Goal: Transaction & Acquisition: Purchase product/service

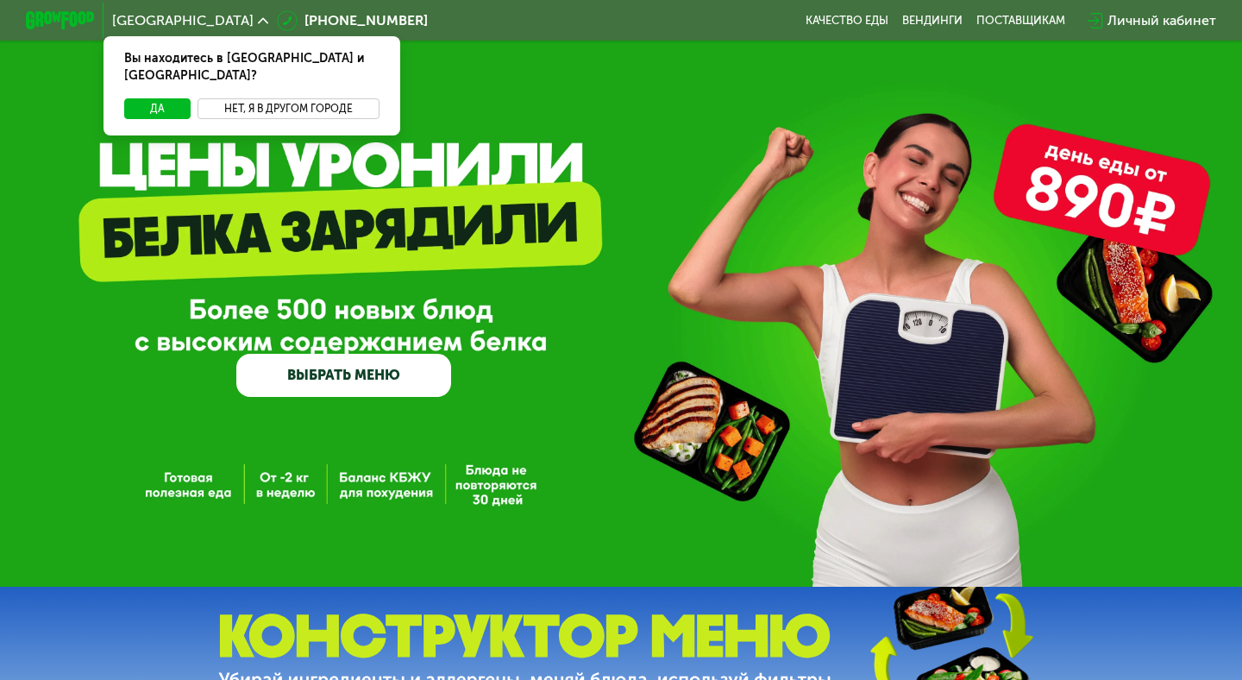
click at [232, 98] on button "Нет, я в другом городе" at bounding box center [288, 108] width 182 height 21
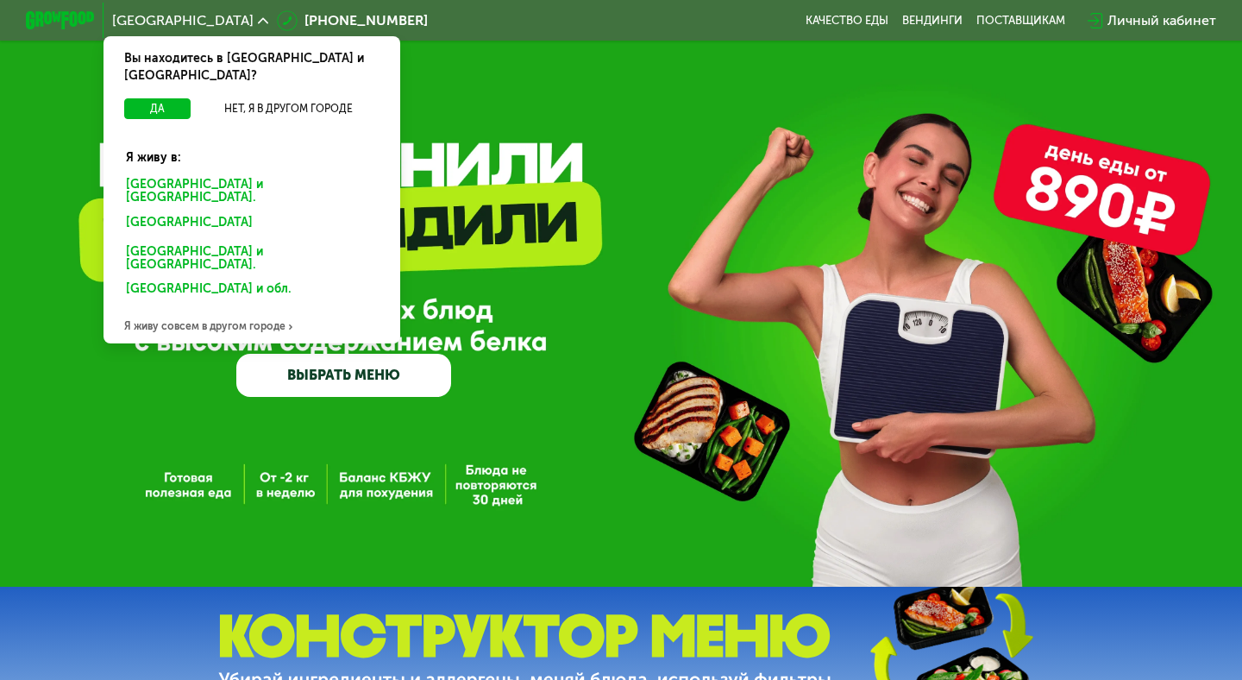
click at [215, 211] on div "Санкт-Петербурге и обл." at bounding box center [248, 225] width 269 height 28
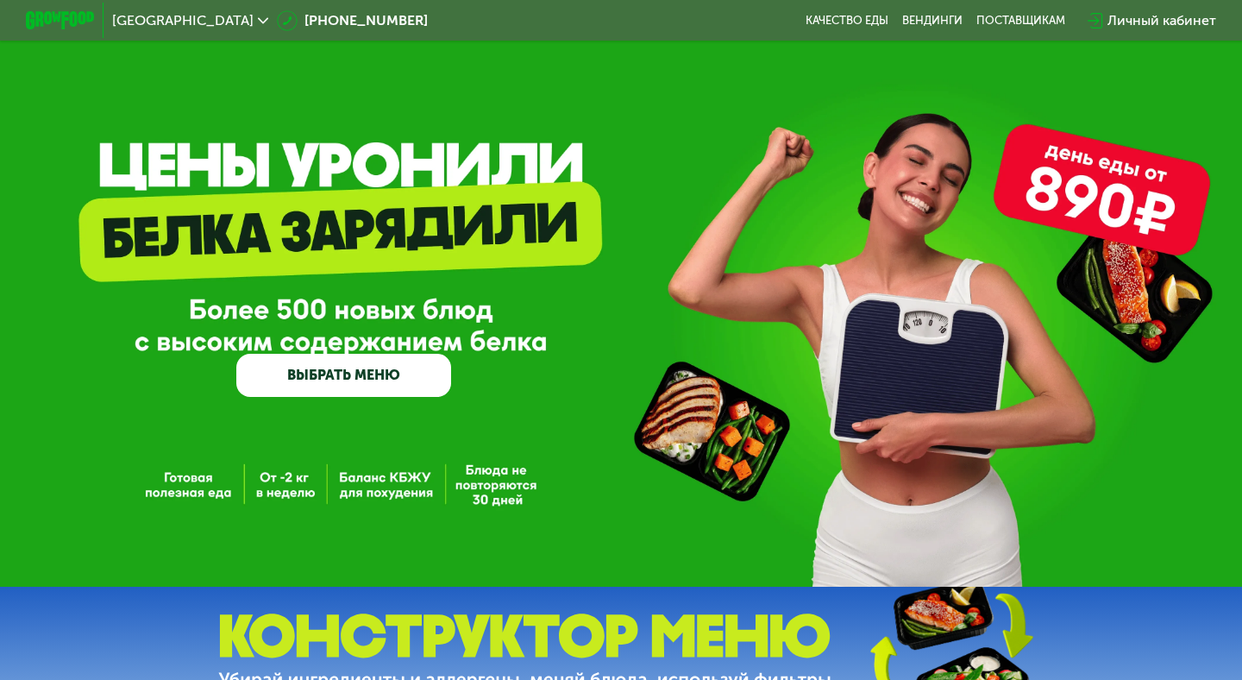
click at [374, 388] on link "ВЫБРАТЬ МЕНЮ" at bounding box center [343, 375] width 215 height 43
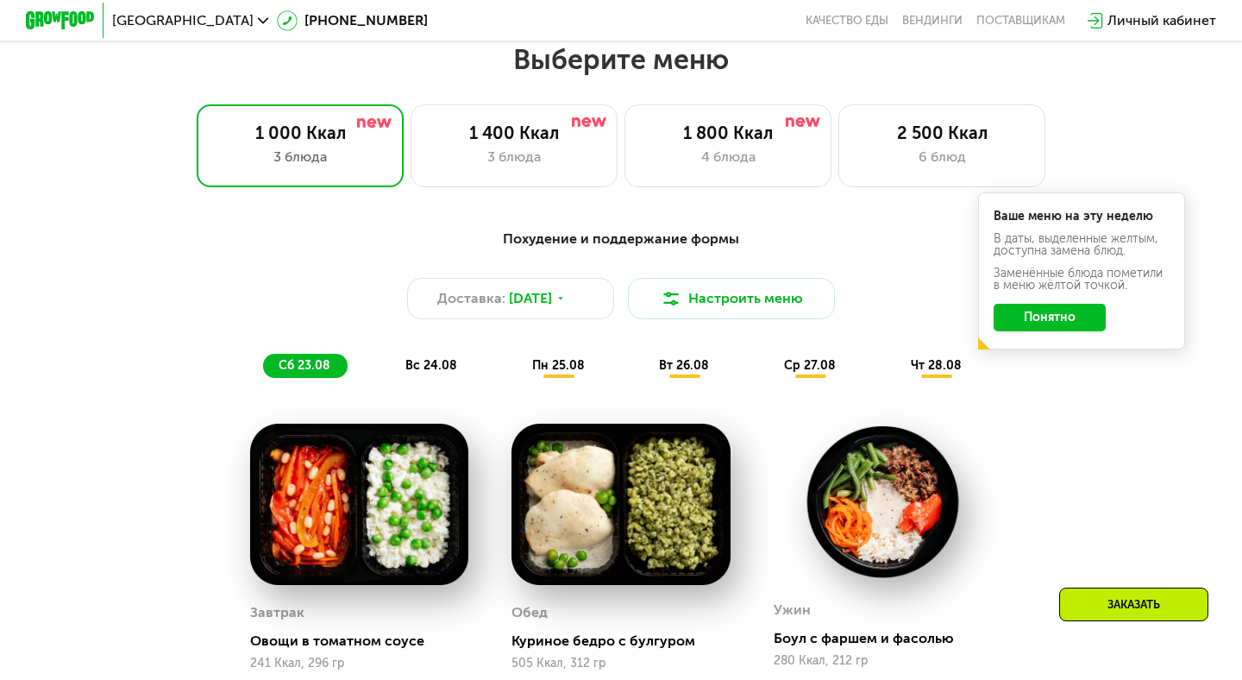
scroll to position [736, 0]
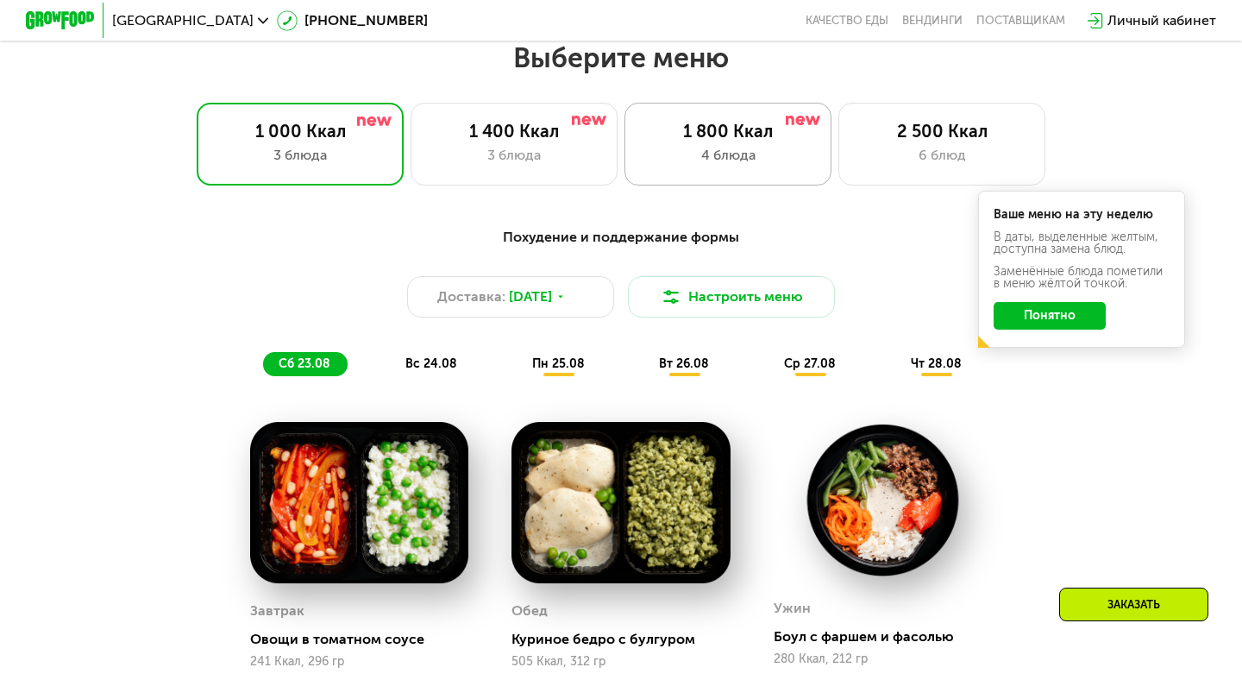
click at [673, 165] on div "4 блюда" at bounding box center [727, 155] width 171 height 21
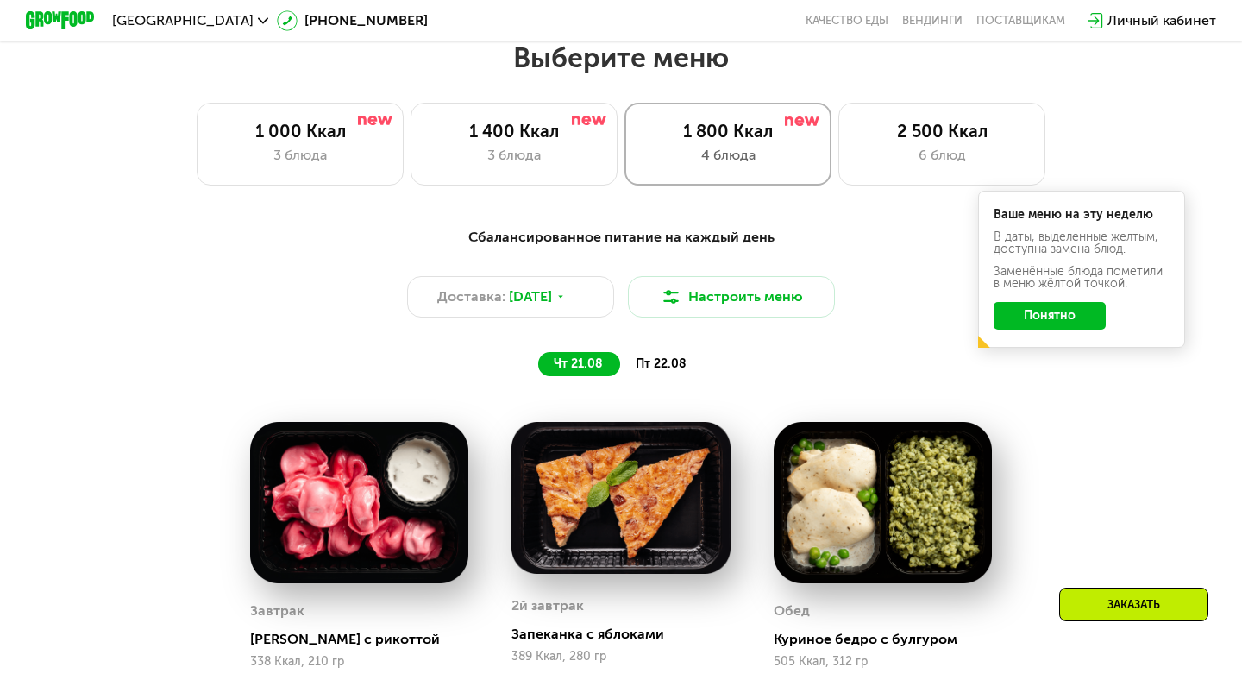
click at [782, 124] on div "1 800 Ккал" at bounding box center [727, 131] width 171 height 21
click at [494, 308] on div "Доставка: 21 авг, чт" at bounding box center [510, 296] width 207 height 41
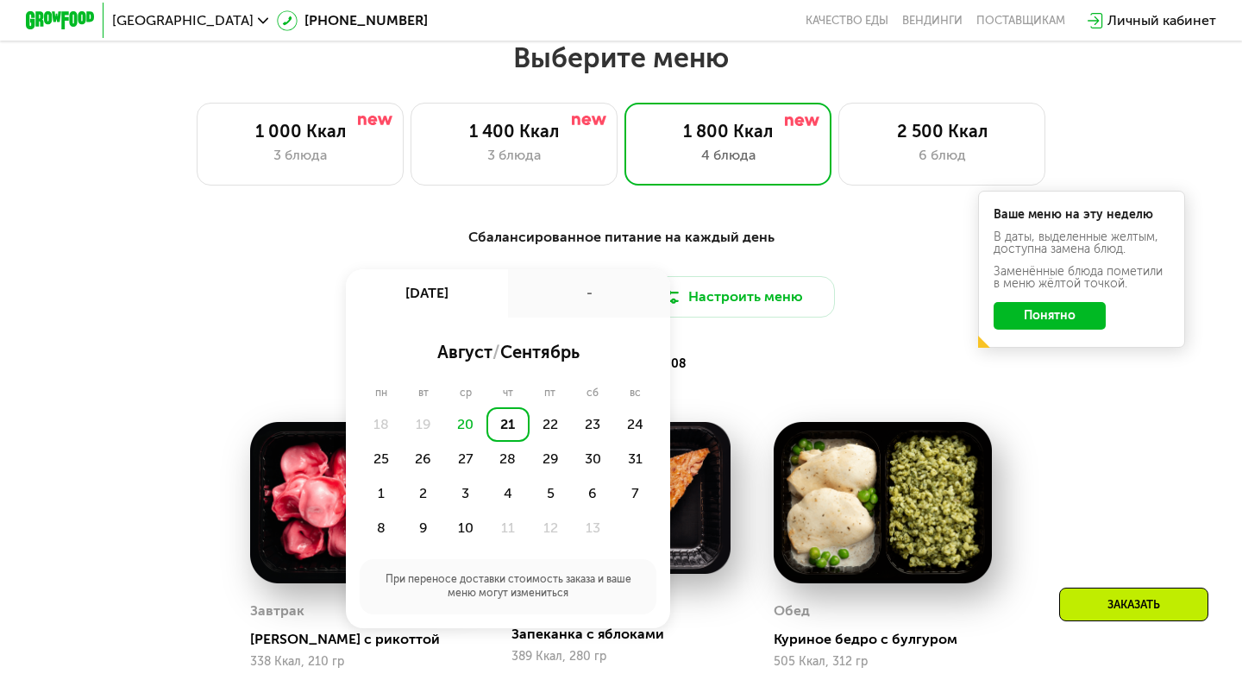
click at [514, 420] on div "21" at bounding box center [507, 424] width 42 height 34
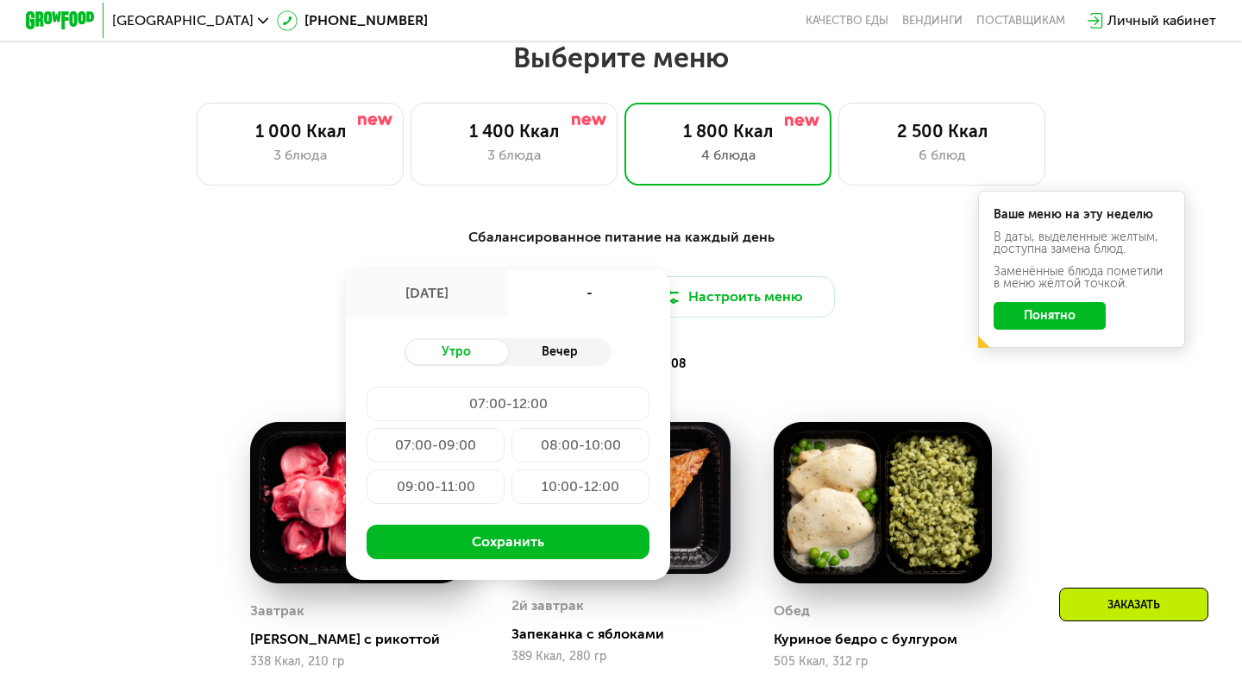
click at [542, 350] on div "Вечер" at bounding box center [559, 352] width 103 height 24
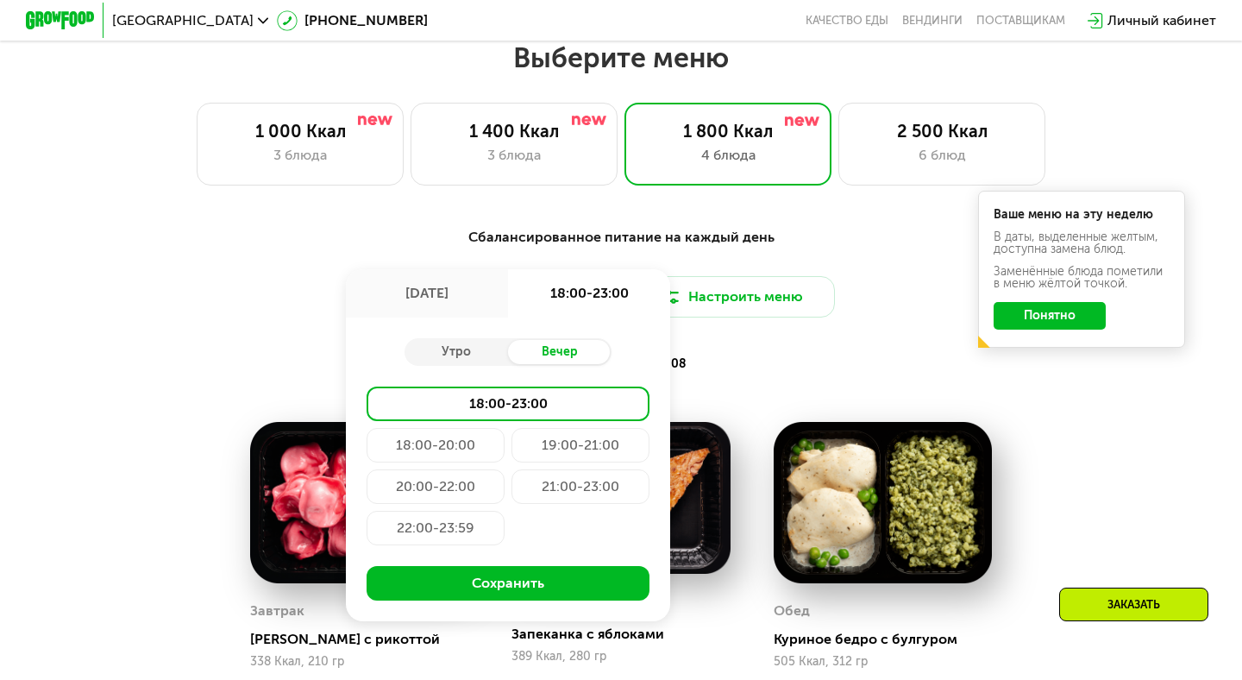
click at [511, 457] on div "18:00-20:00" at bounding box center [580, 445] width 138 height 34
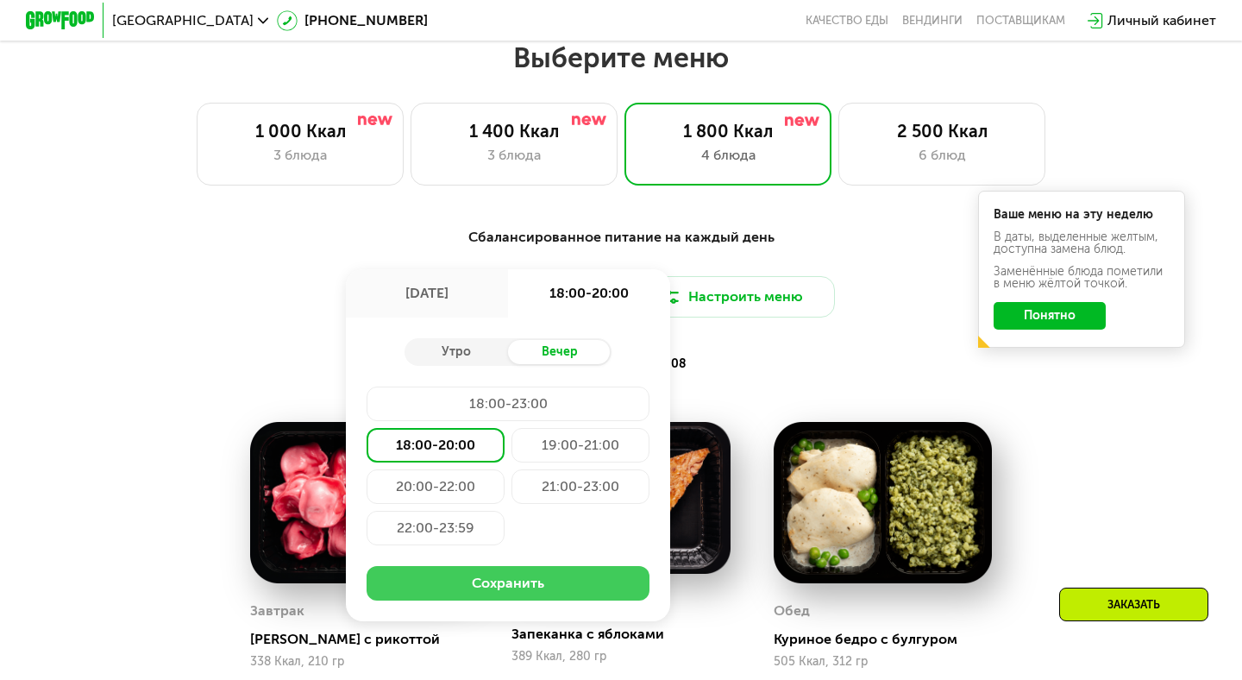
click at [503, 573] on button "Сохранить" at bounding box center [508, 583] width 283 height 34
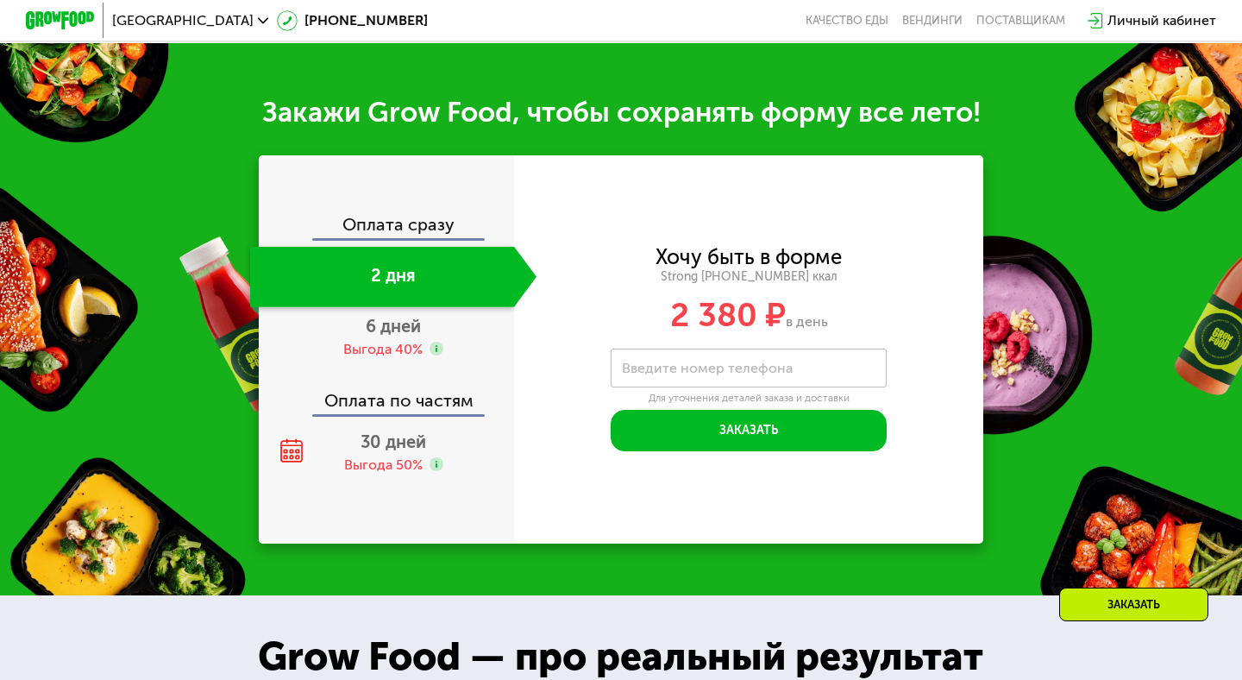
scroll to position [1699, 0]
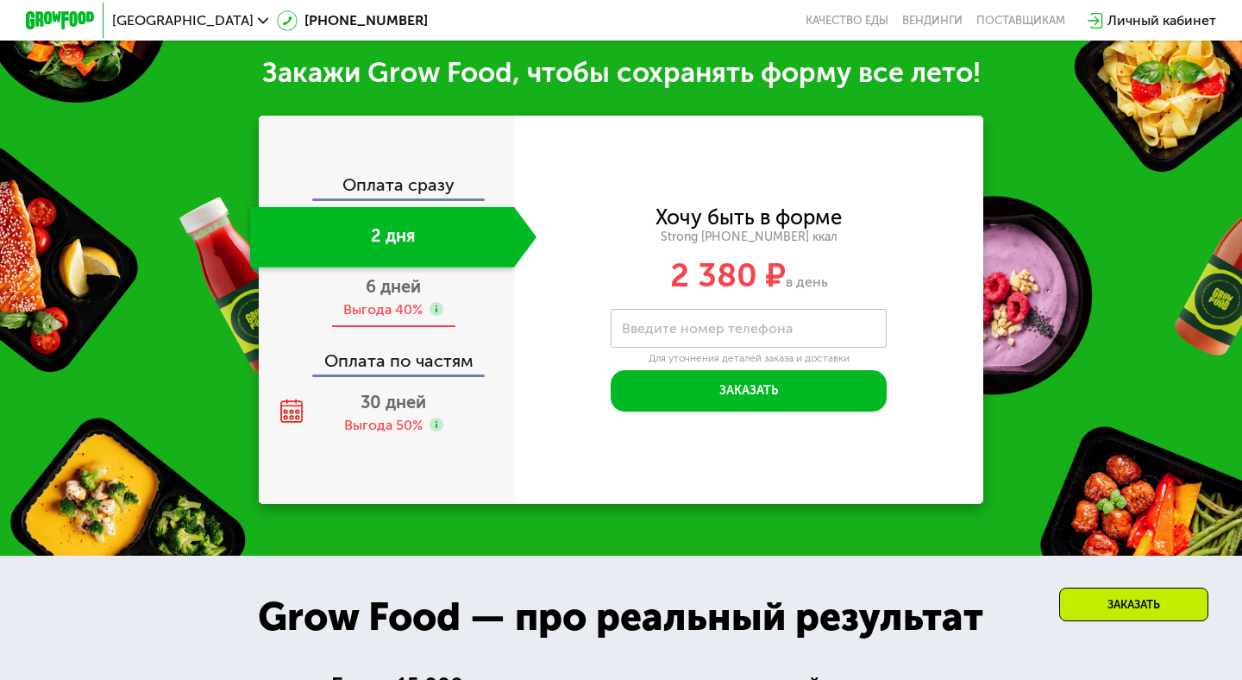
click at [378, 319] on div "Выгода 40%" at bounding box center [382, 309] width 79 height 19
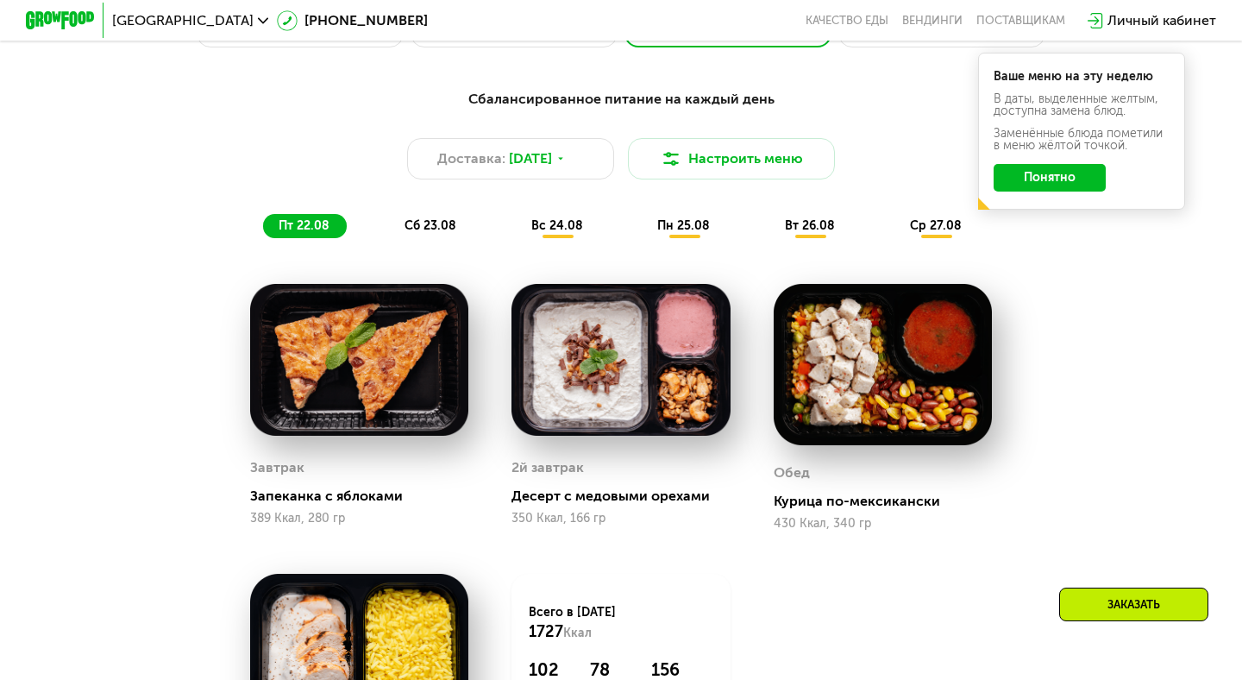
scroll to position [834, 0]
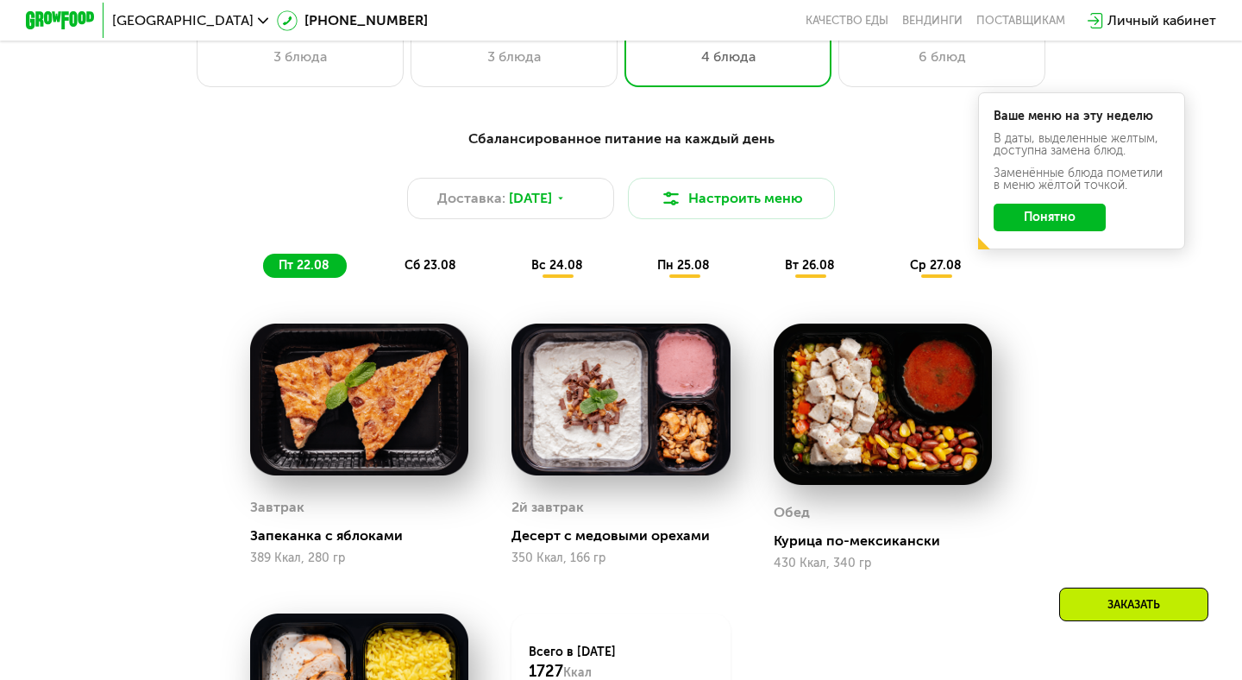
click at [1030, 212] on button "Понятно" at bounding box center [1049, 218] width 112 height 28
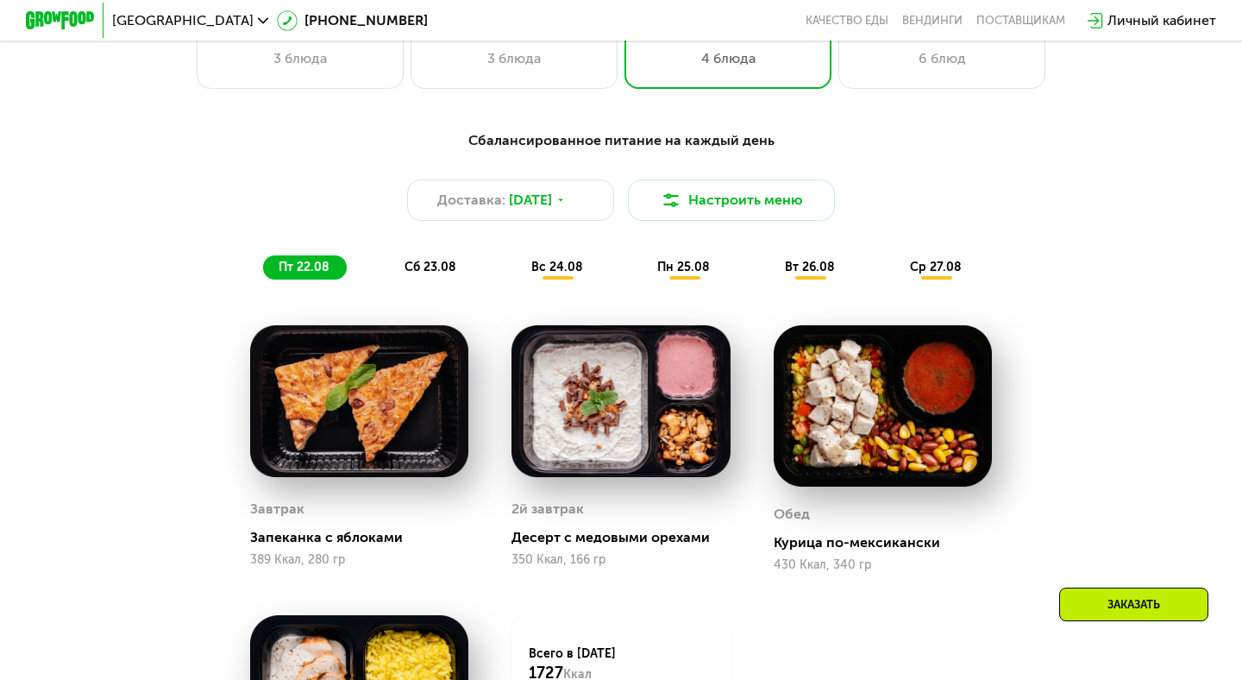
scroll to position [785, 0]
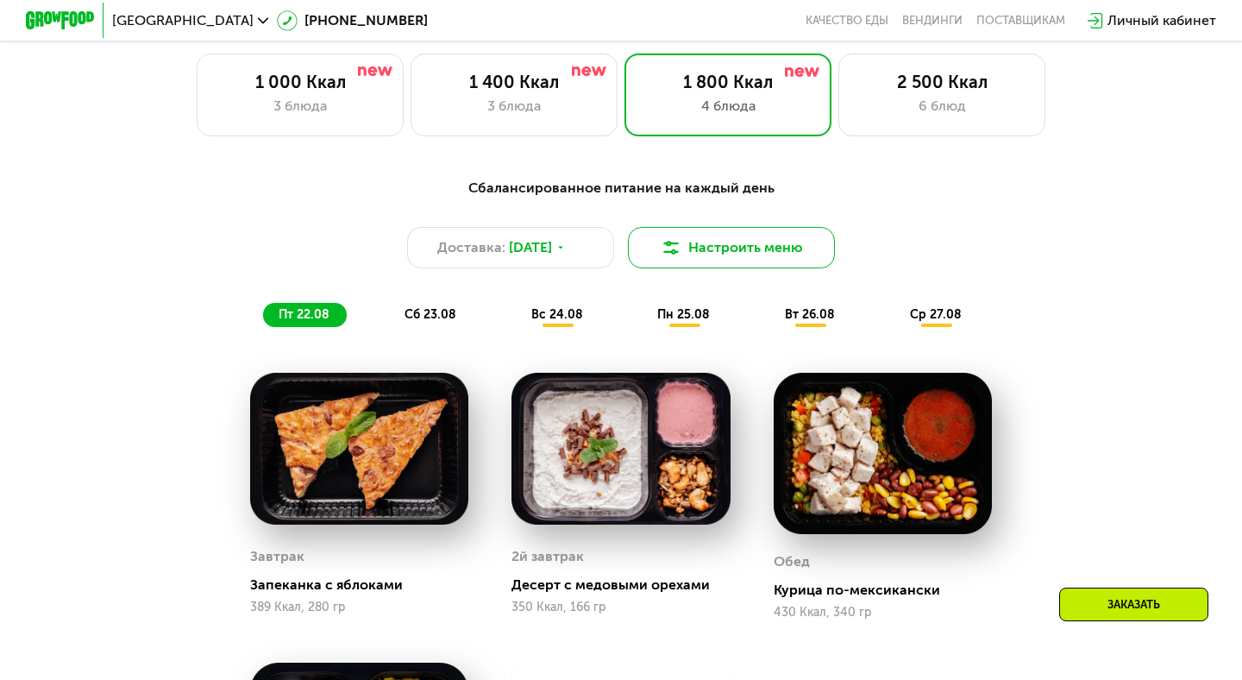
click at [652, 245] on button "Настроить меню" at bounding box center [731, 247] width 207 height 41
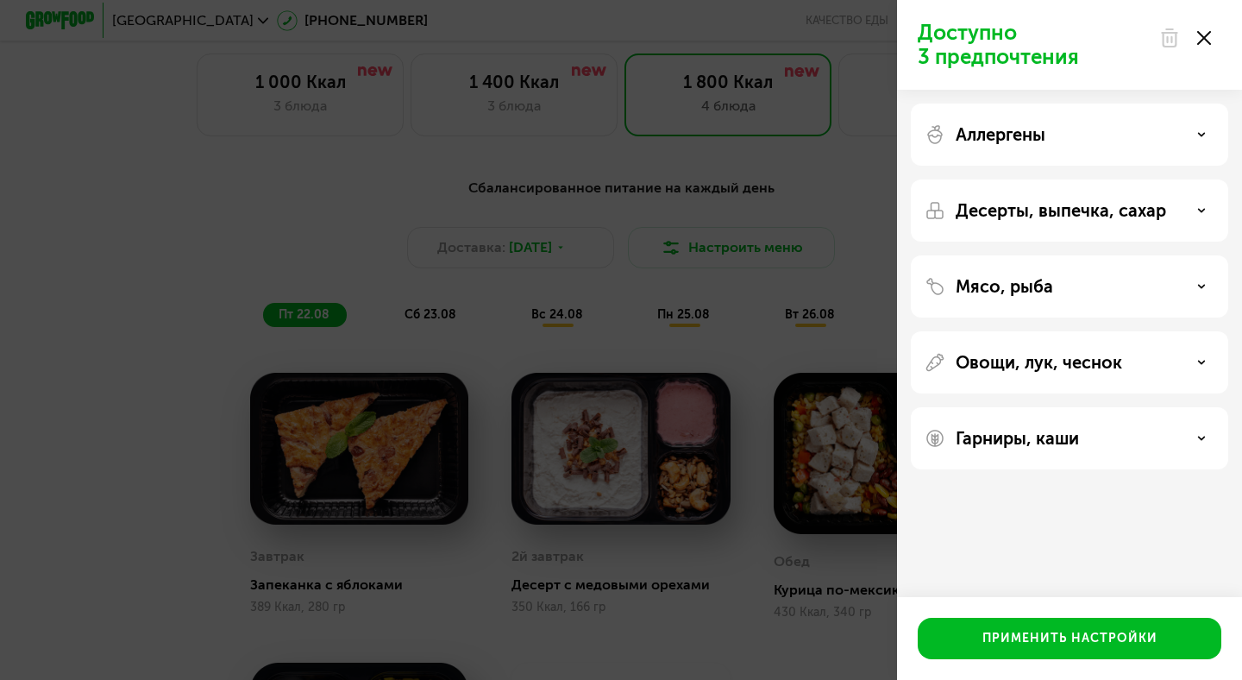
click at [1031, 206] on p "Десерты, выпечка, сахар" at bounding box center [1060, 210] width 210 height 21
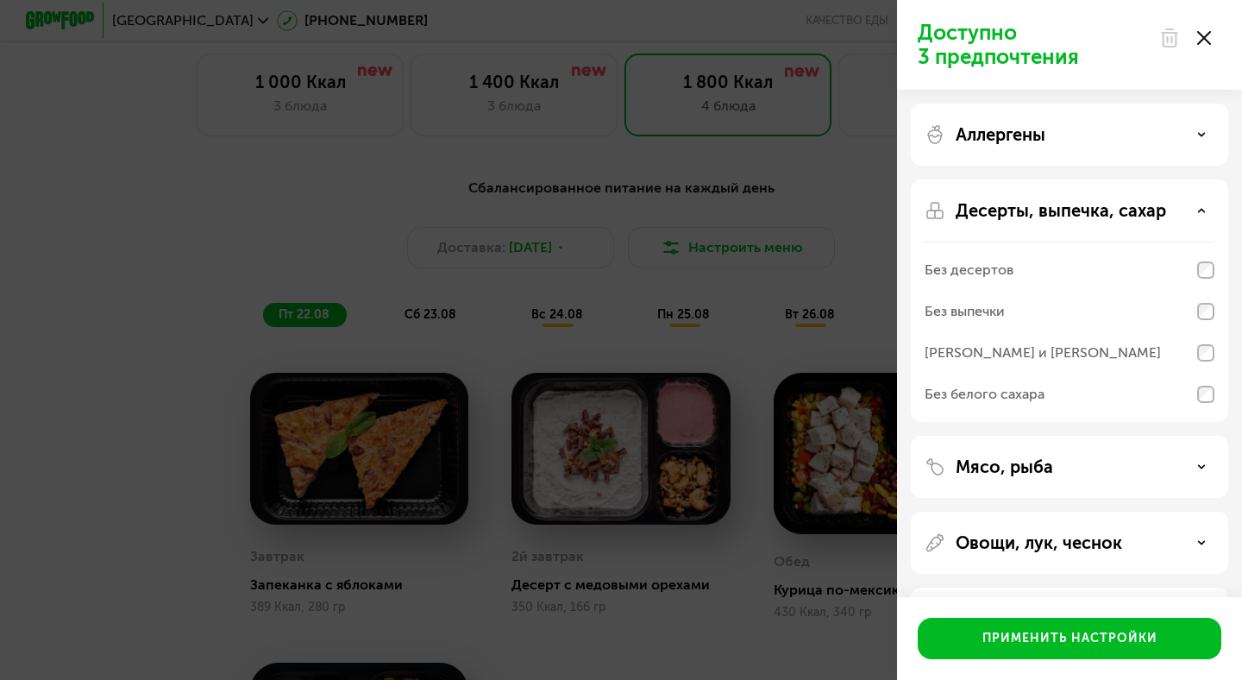
click at [1031, 206] on p "Десерты, выпечка, сахар" at bounding box center [1060, 210] width 210 height 21
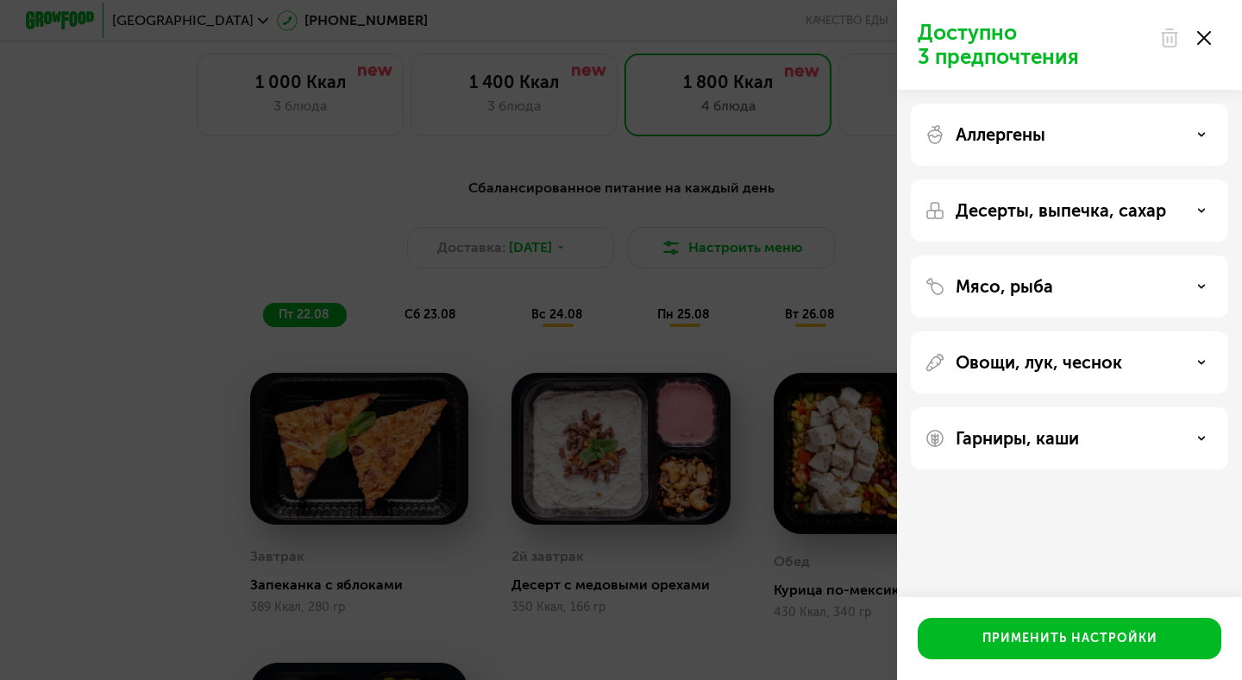
click at [1028, 282] on p "Мясо, рыба" at bounding box center [1003, 286] width 97 height 21
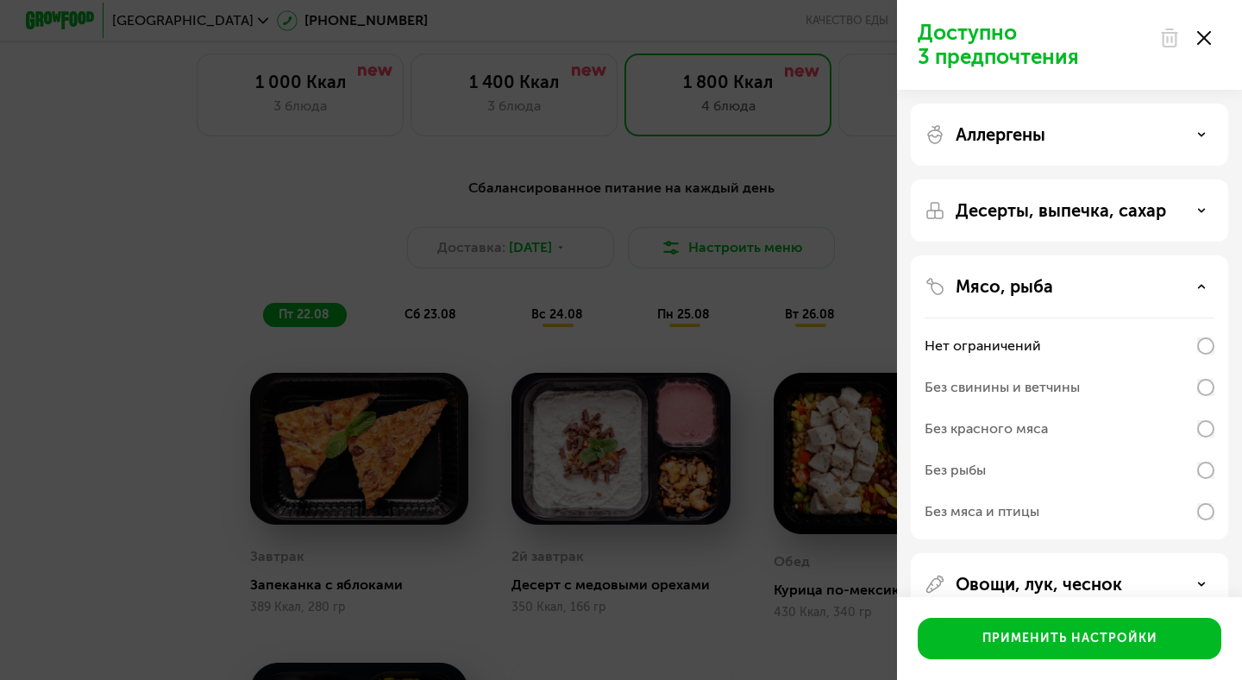
click at [1028, 282] on p "Мясо, рыба" at bounding box center [1003, 286] width 97 height 21
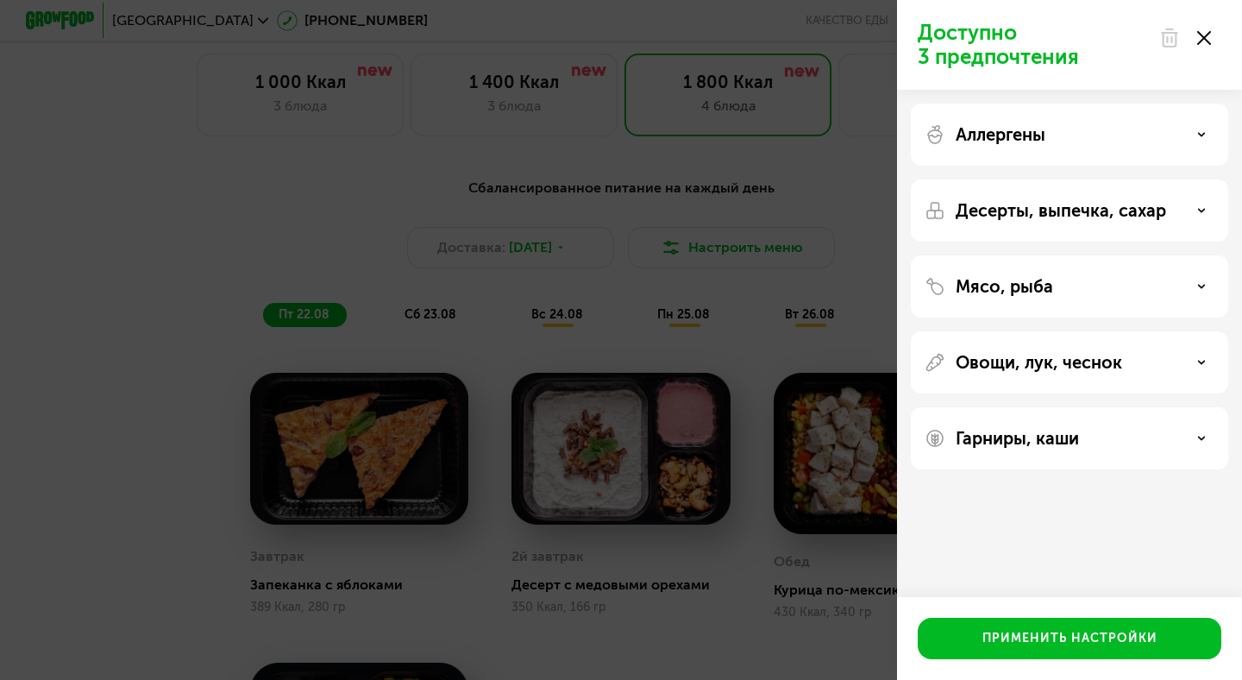
click at [1031, 364] on p "Овощи, лук, чеснок" at bounding box center [1038, 362] width 166 height 21
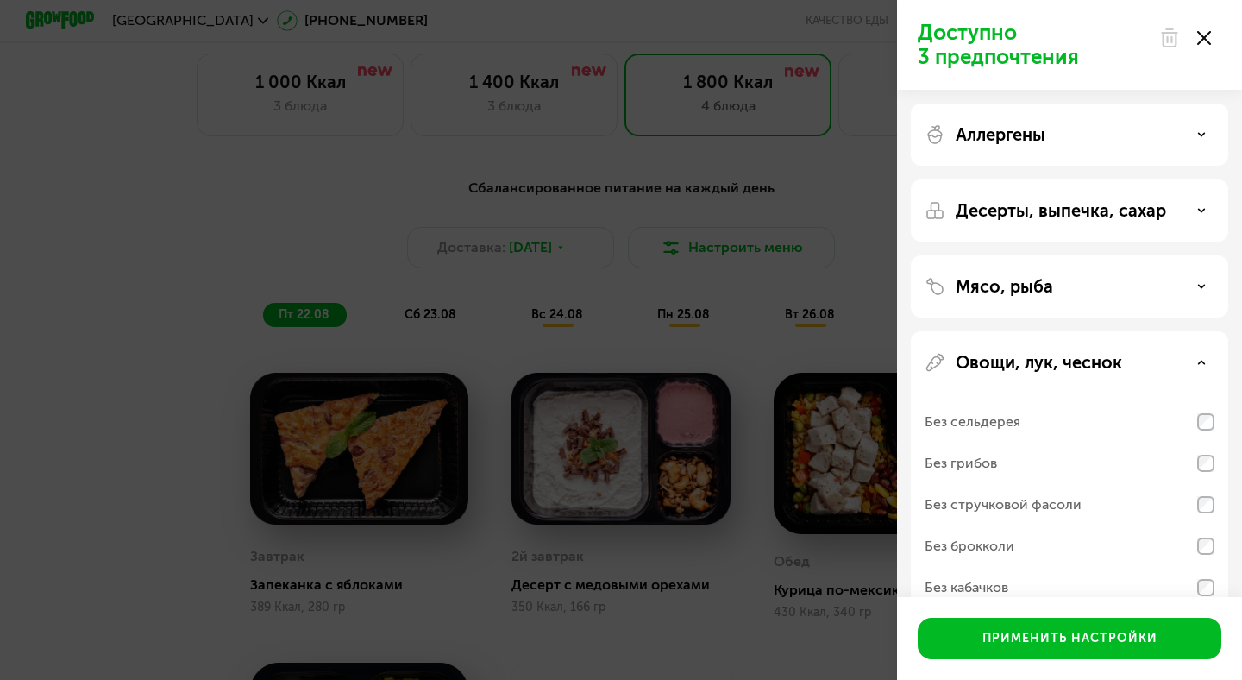
click at [1031, 364] on p "Овощи, лук, чеснок" at bounding box center [1038, 362] width 166 height 21
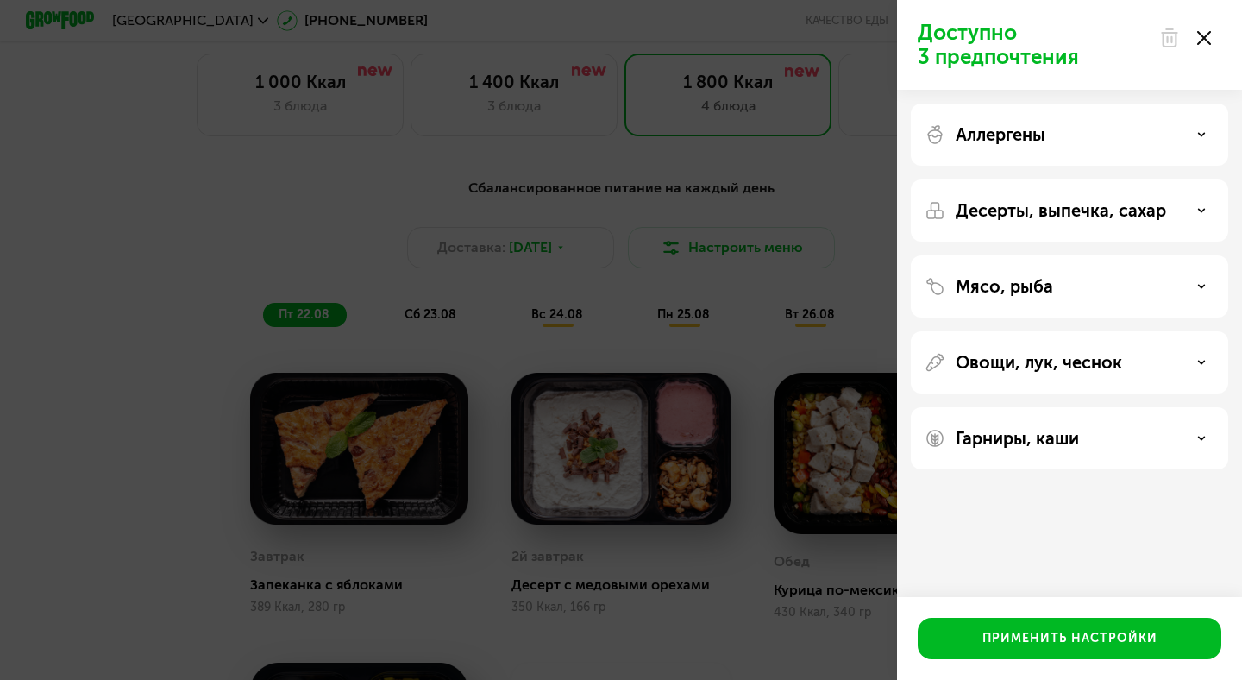
click at [1034, 435] on p "Гарниры, каши" at bounding box center [1016, 438] width 123 height 21
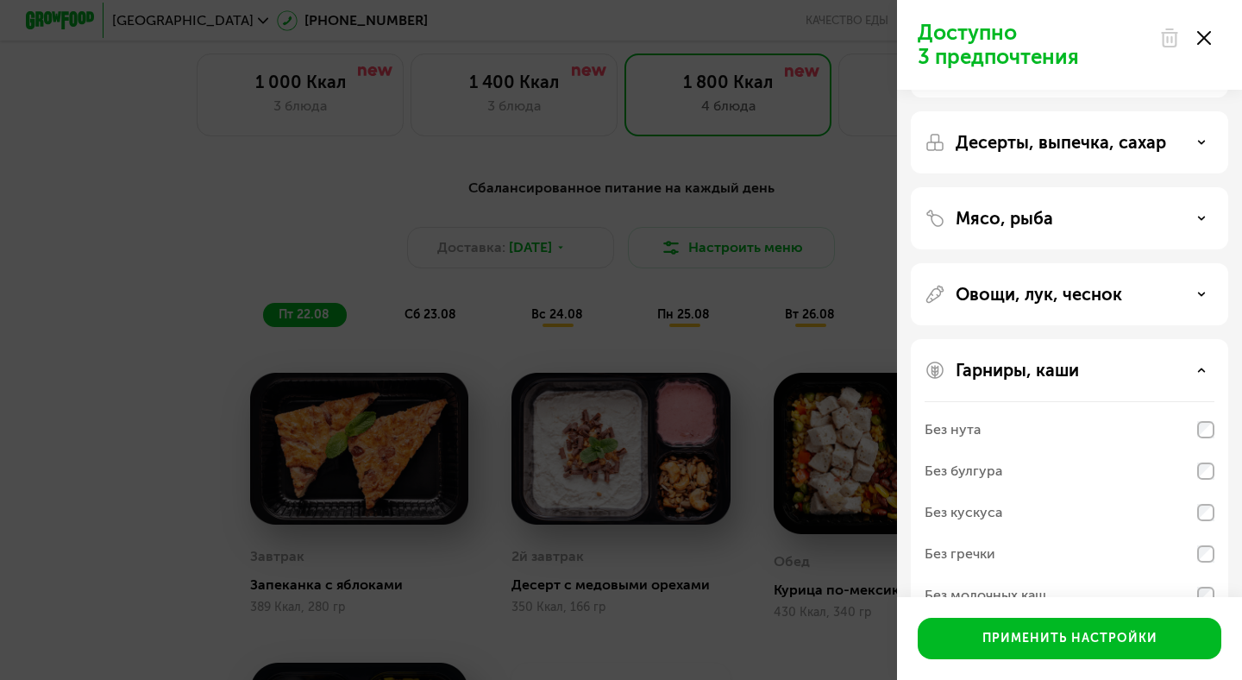
scroll to position [111, 0]
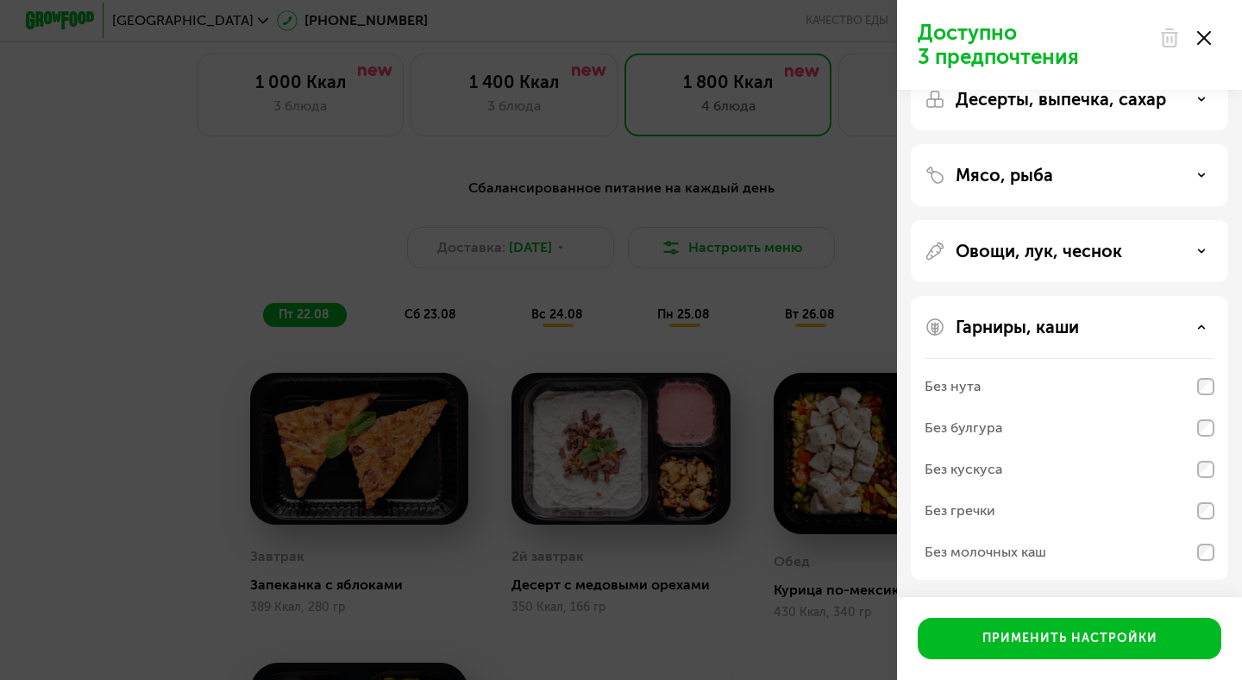
click at [1212, 38] on div at bounding box center [1185, 38] width 72 height 34
click at [1206, 39] on use at bounding box center [1204, 38] width 14 height 14
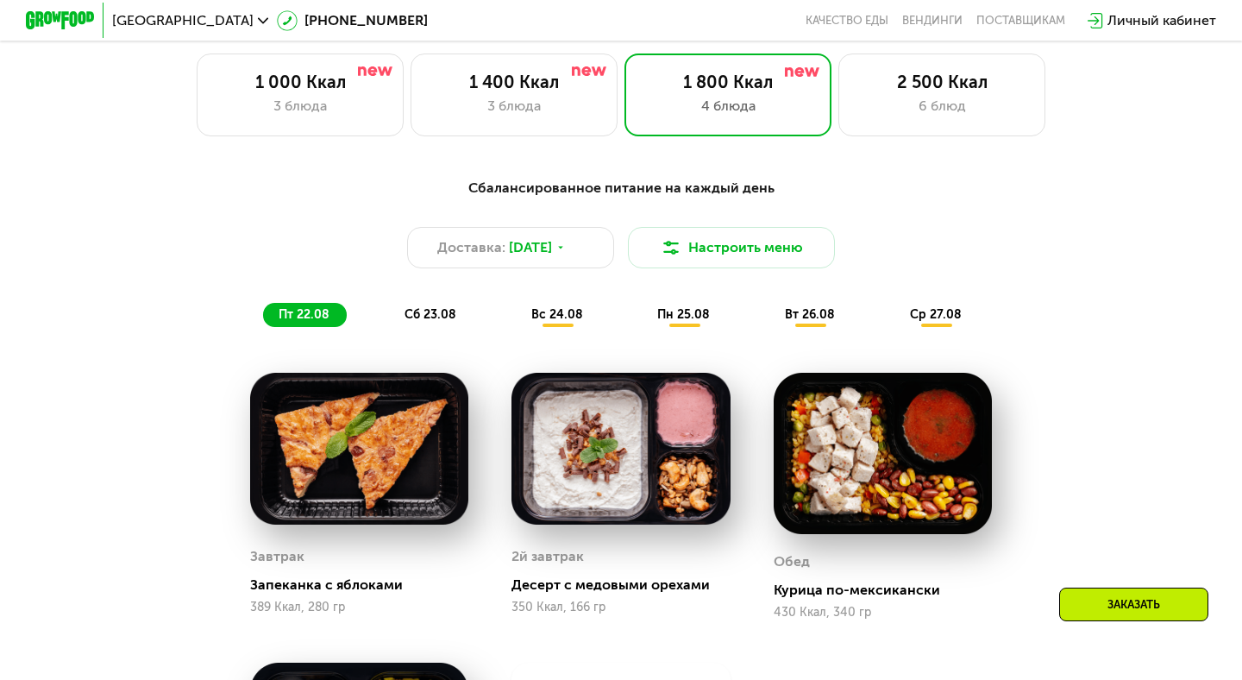
click at [439, 310] on span "сб 23.08" at bounding box center [430, 314] width 52 height 15
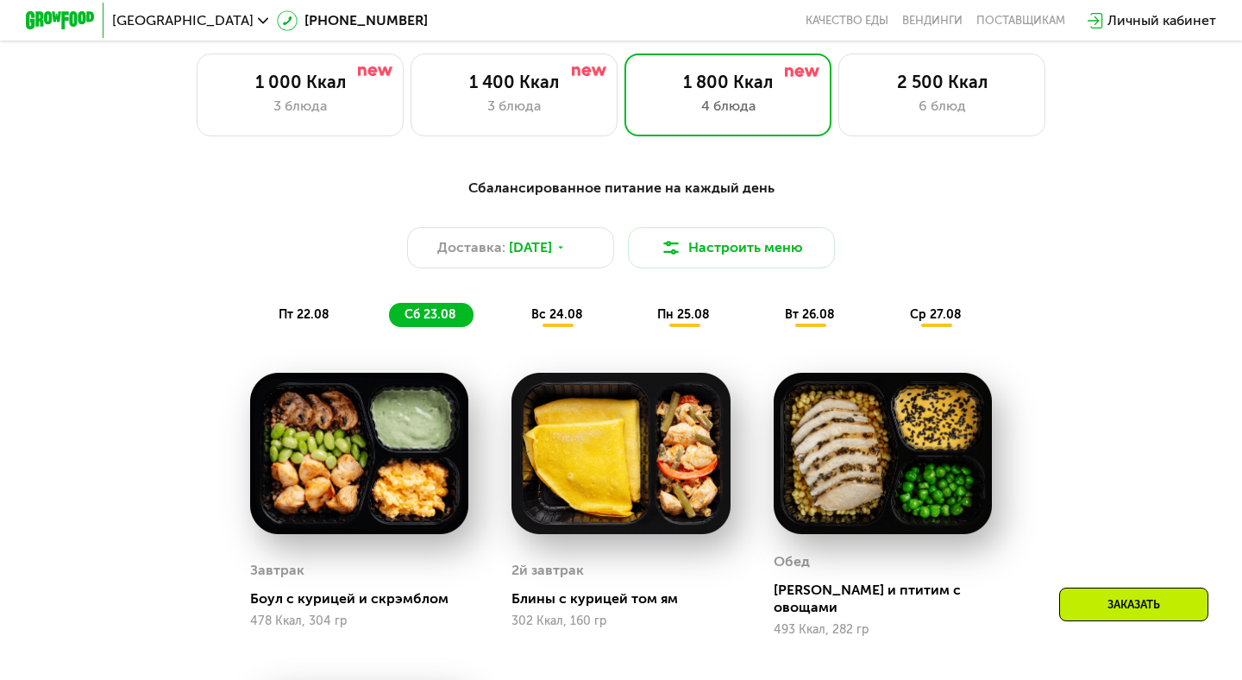
click at [545, 316] on span "вс 24.08" at bounding box center [557, 314] width 52 height 15
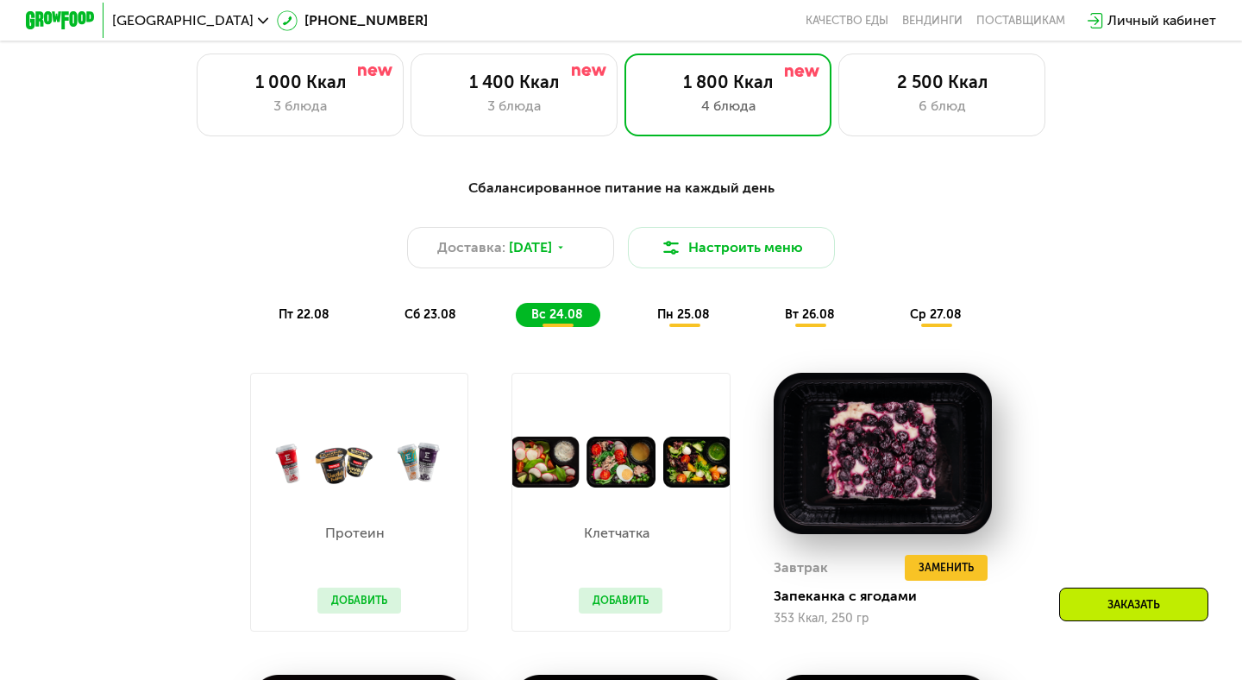
click at [678, 319] on span "пн 25.08" at bounding box center [683, 314] width 53 height 15
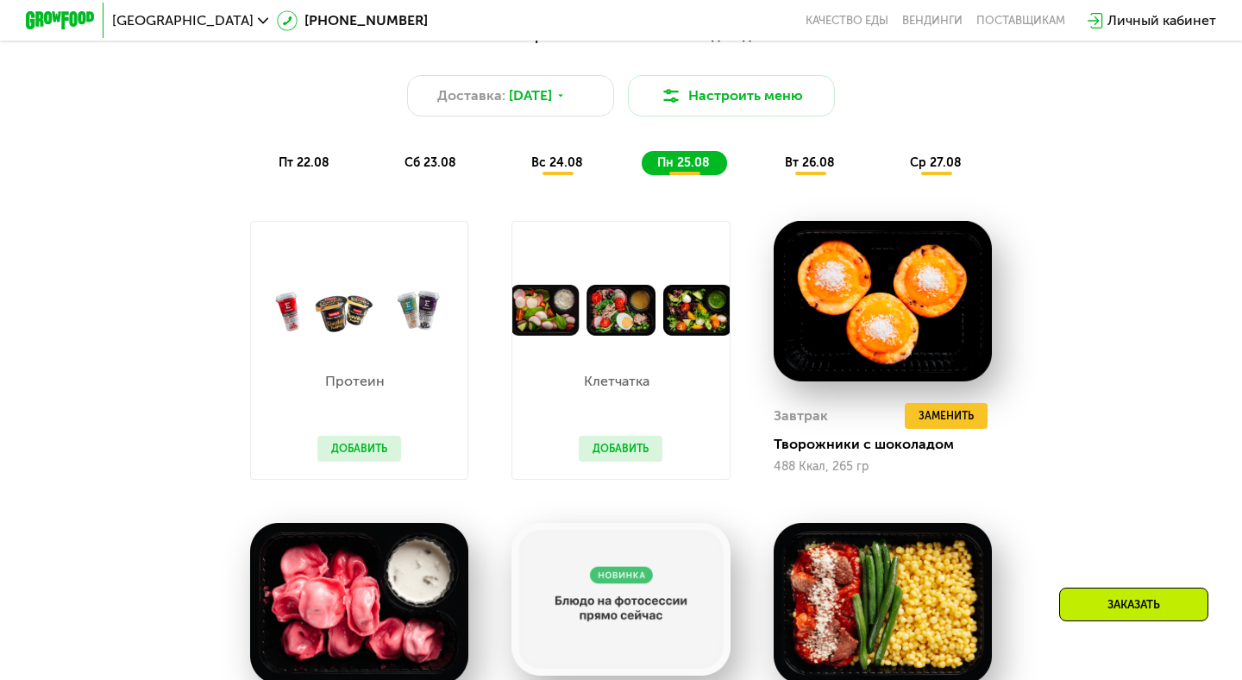
scroll to position [921, 0]
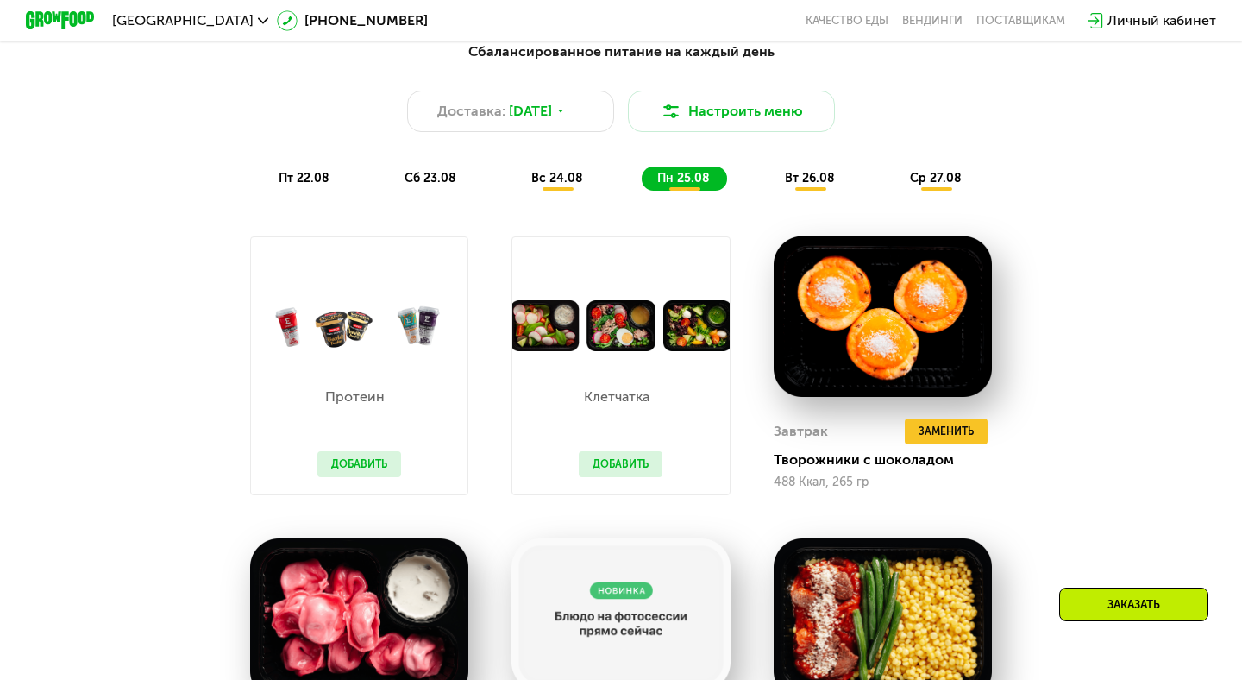
click at [389, 186] on div "пт 22.08" at bounding box center [431, 178] width 85 height 24
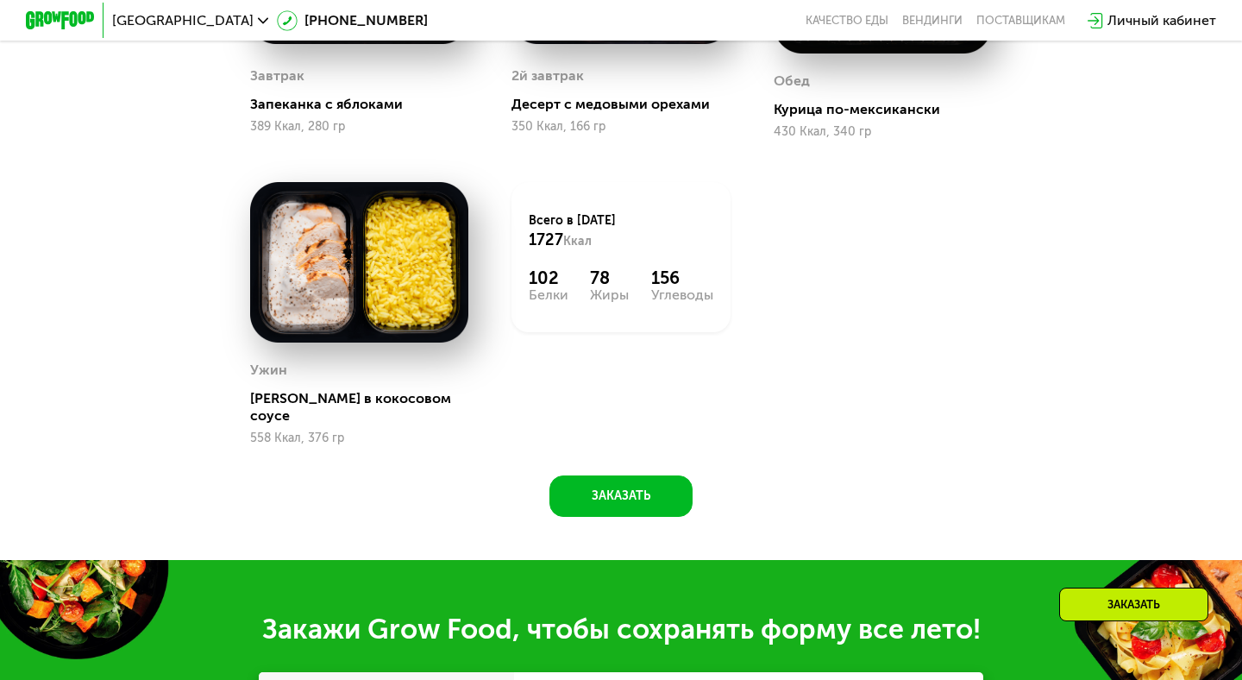
scroll to position [1326, 0]
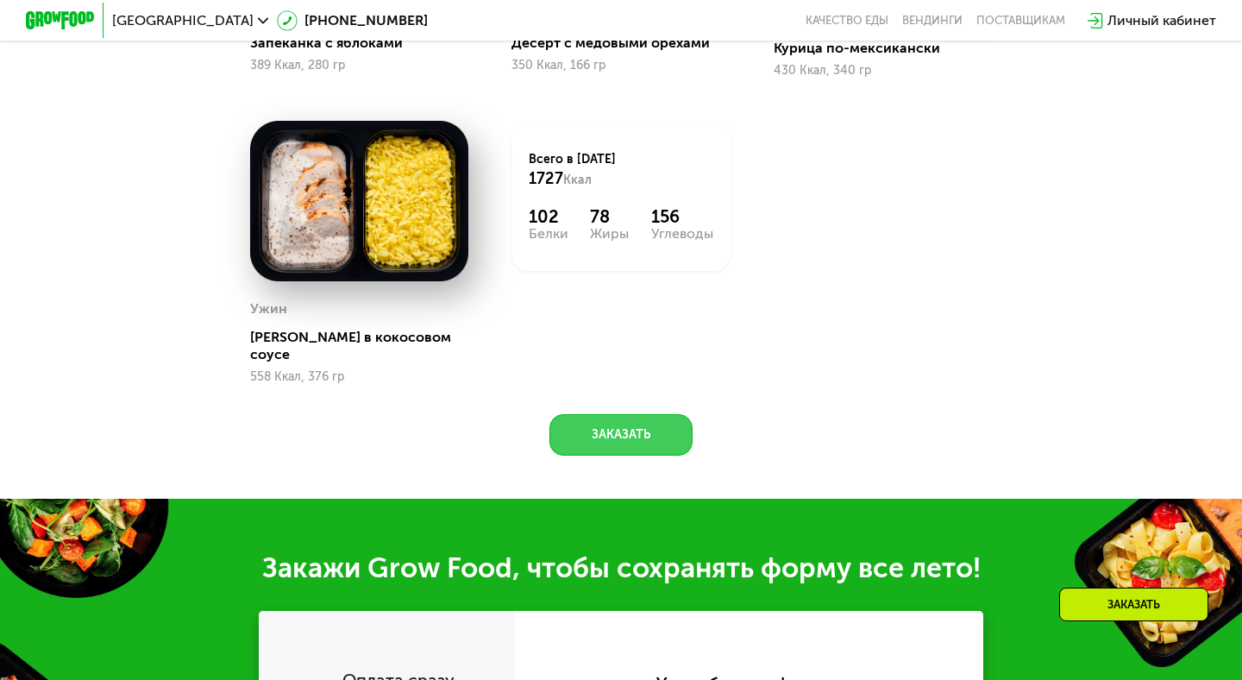
click at [647, 424] on button "Заказать" at bounding box center [620, 434] width 143 height 41
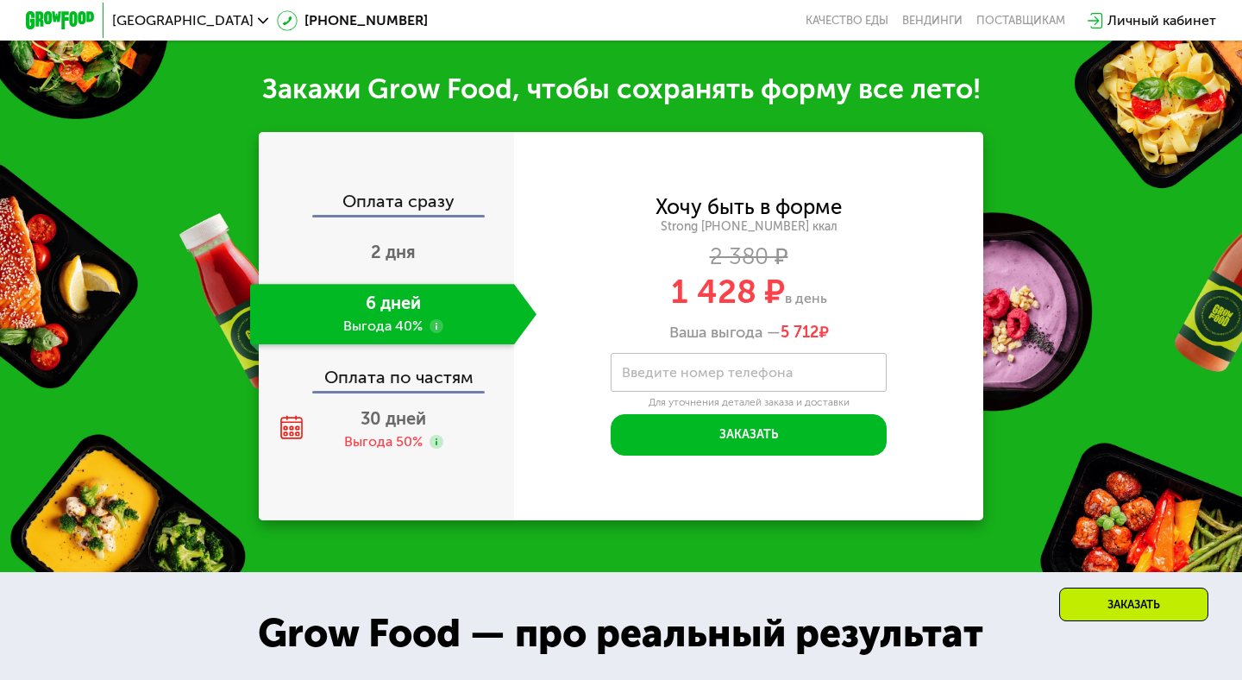
scroll to position [1807, 0]
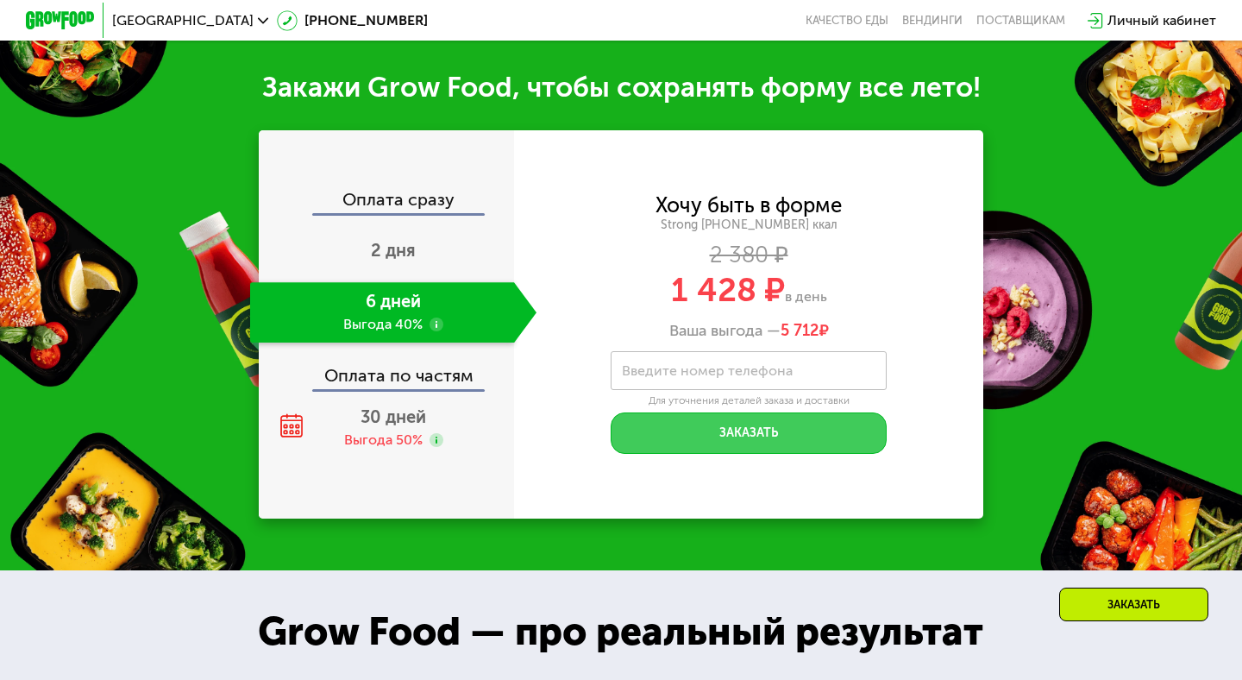
click at [648, 423] on button "Заказать" at bounding box center [749, 432] width 276 height 41
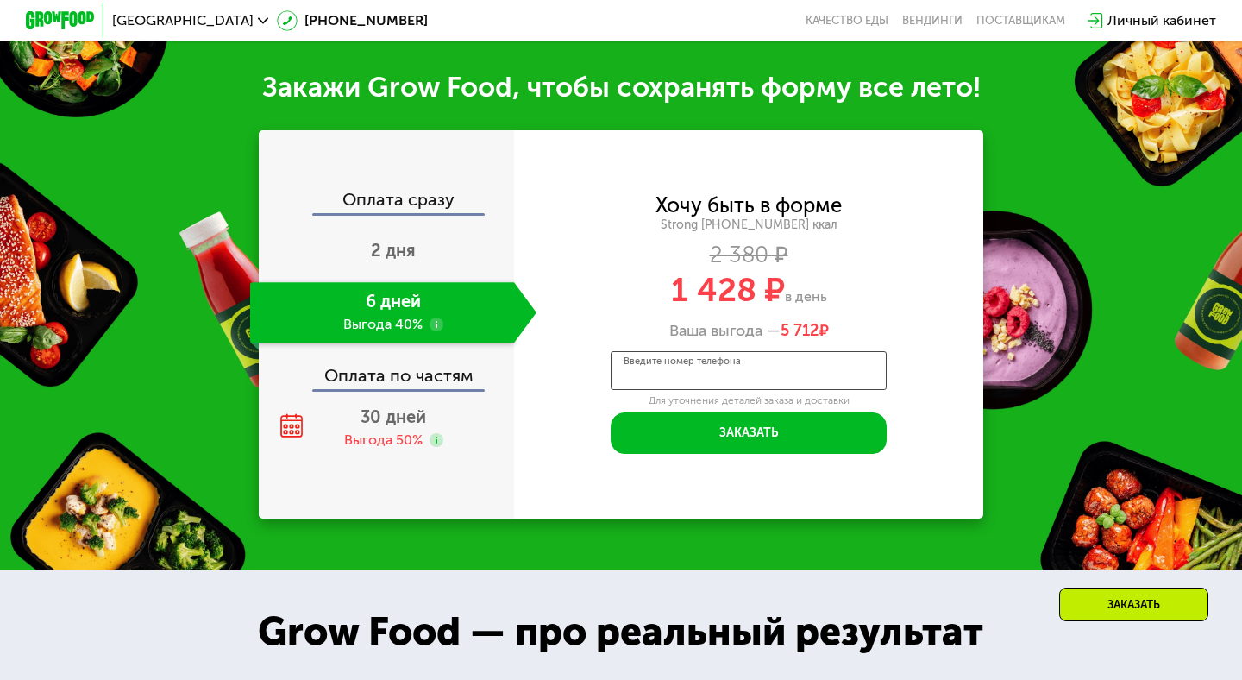
click at [679, 351] on div "Введите номер телефона" at bounding box center [749, 370] width 276 height 39
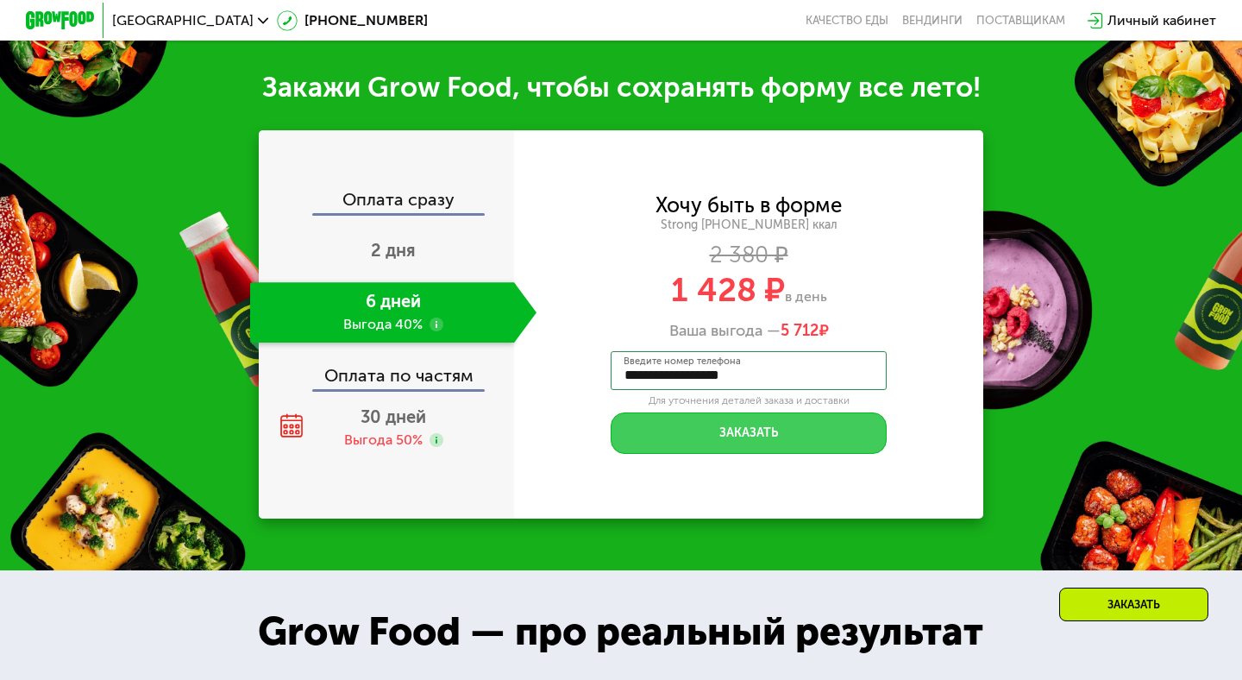
type input "**********"
click at [675, 412] on button "Заказать" at bounding box center [749, 432] width 276 height 41
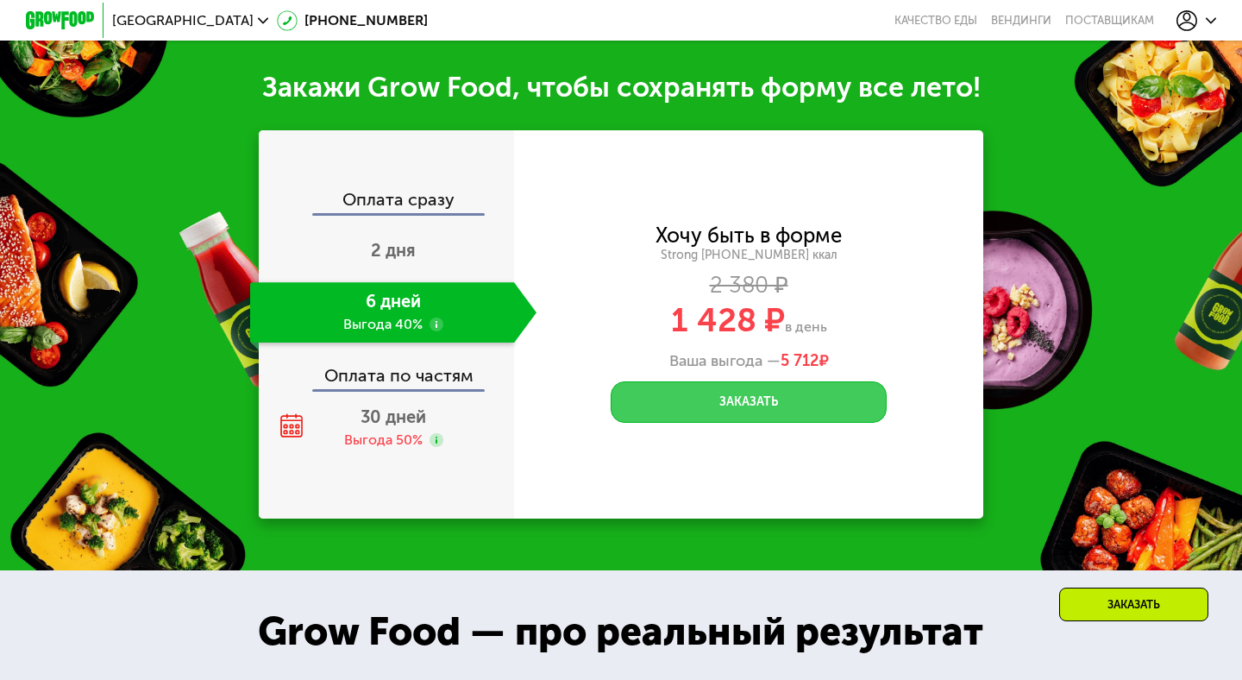
click at [759, 381] on button "Заказать" at bounding box center [749, 401] width 276 height 41
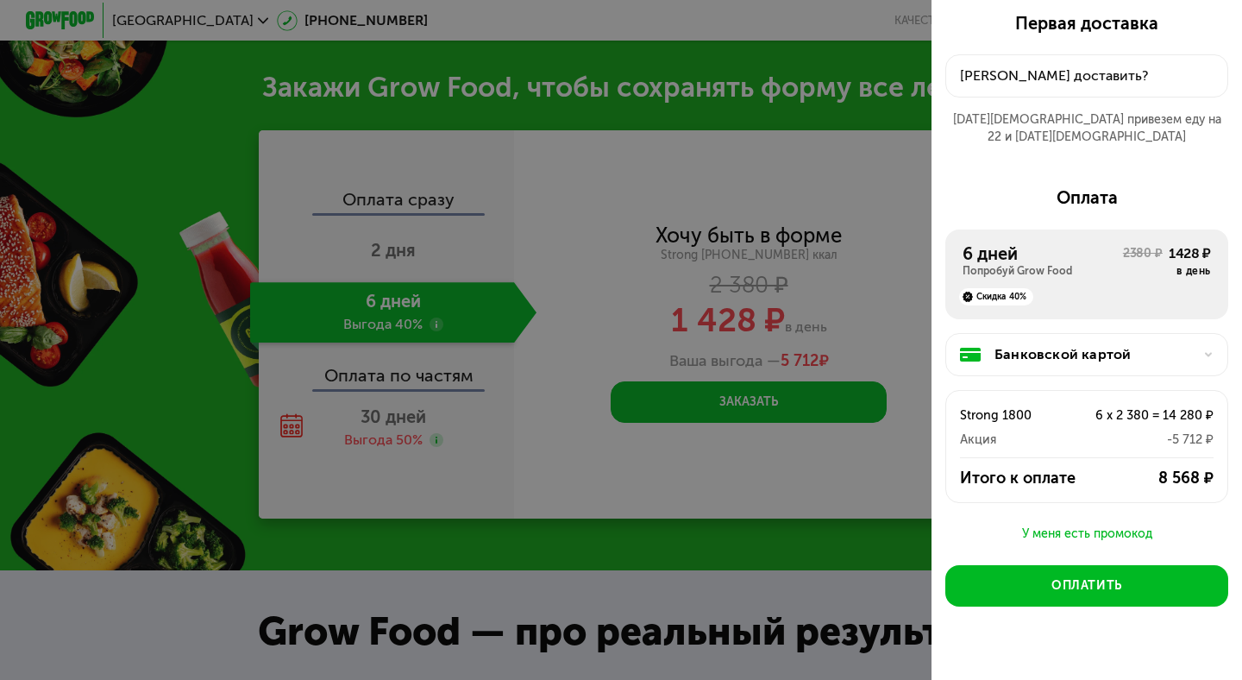
scroll to position [39, 0]
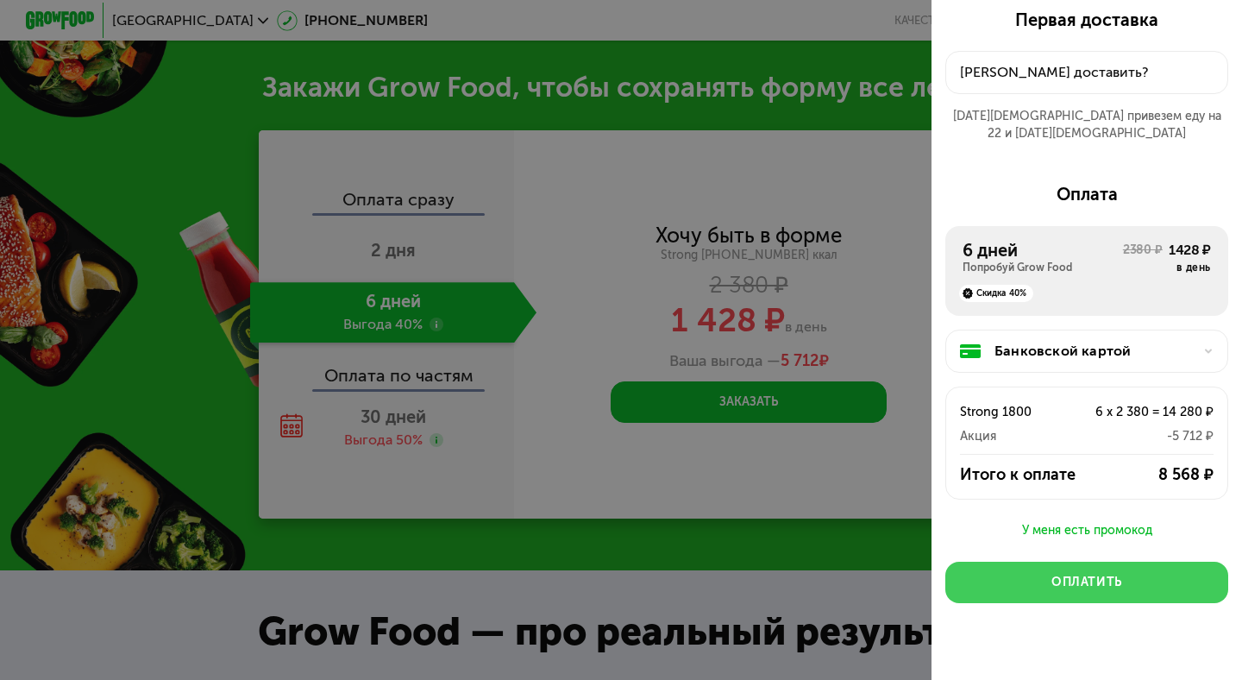
click at [1067, 573] on div "Оплатить" at bounding box center [1086, 581] width 71 height 17
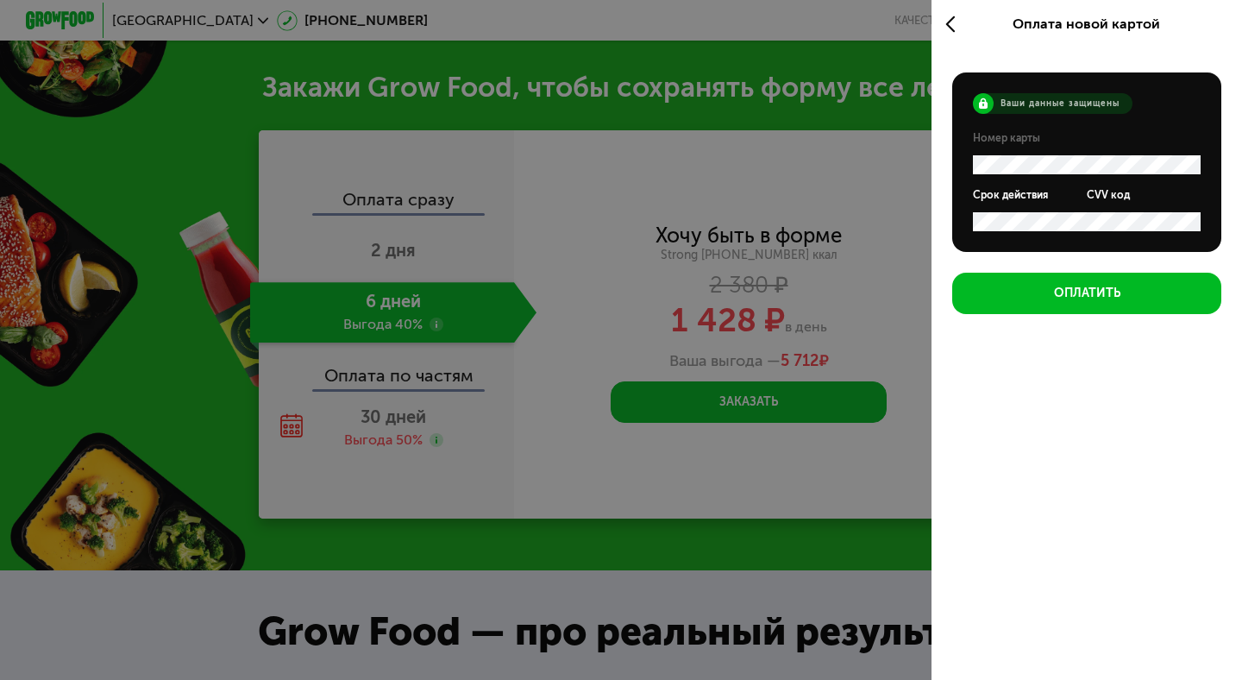
scroll to position [0, 0]
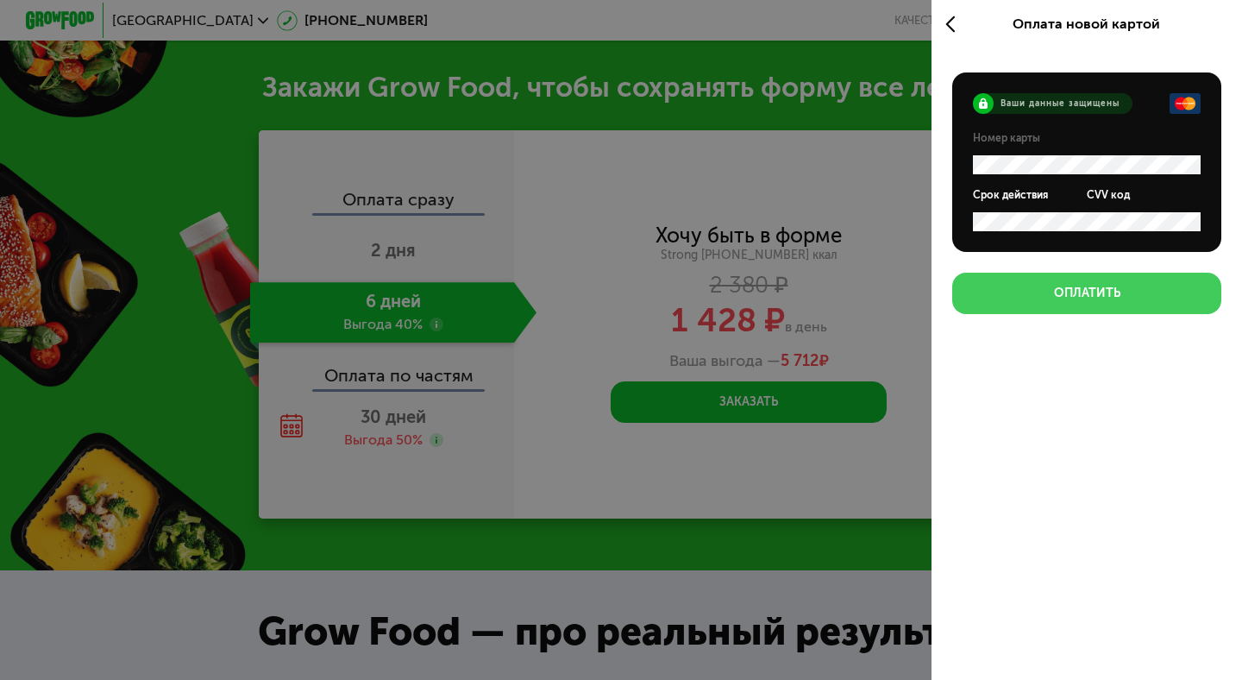
click at [1124, 311] on button "Оплатить" at bounding box center [1086, 293] width 269 height 41
click at [1121, 306] on button "Оплатить" at bounding box center [1086, 293] width 269 height 41
click at [1085, 298] on div "Оплатить" at bounding box center [1087, 293] width 66 height 17
click at [1094, 290] on div "Оплатить" at bounding box center [1087, 293] width 66 height 17
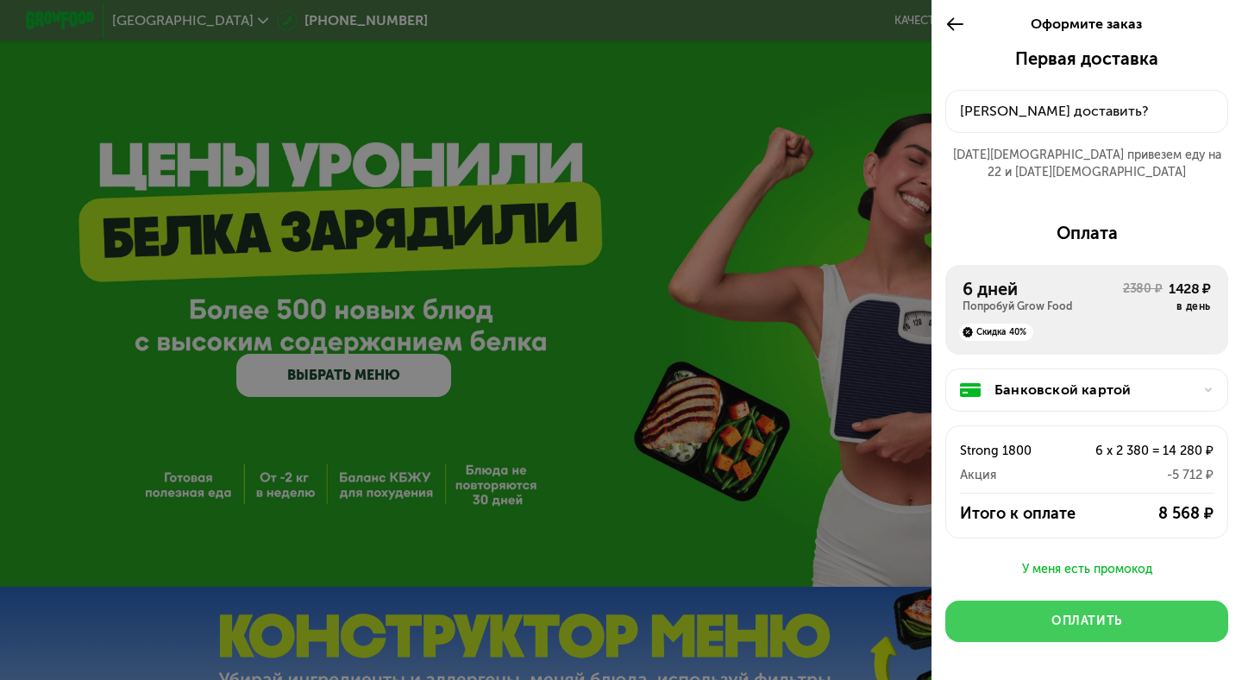
click at [1088, 612] on button "Оплатить" at bounding box center [1086, 620] width 283 height 41
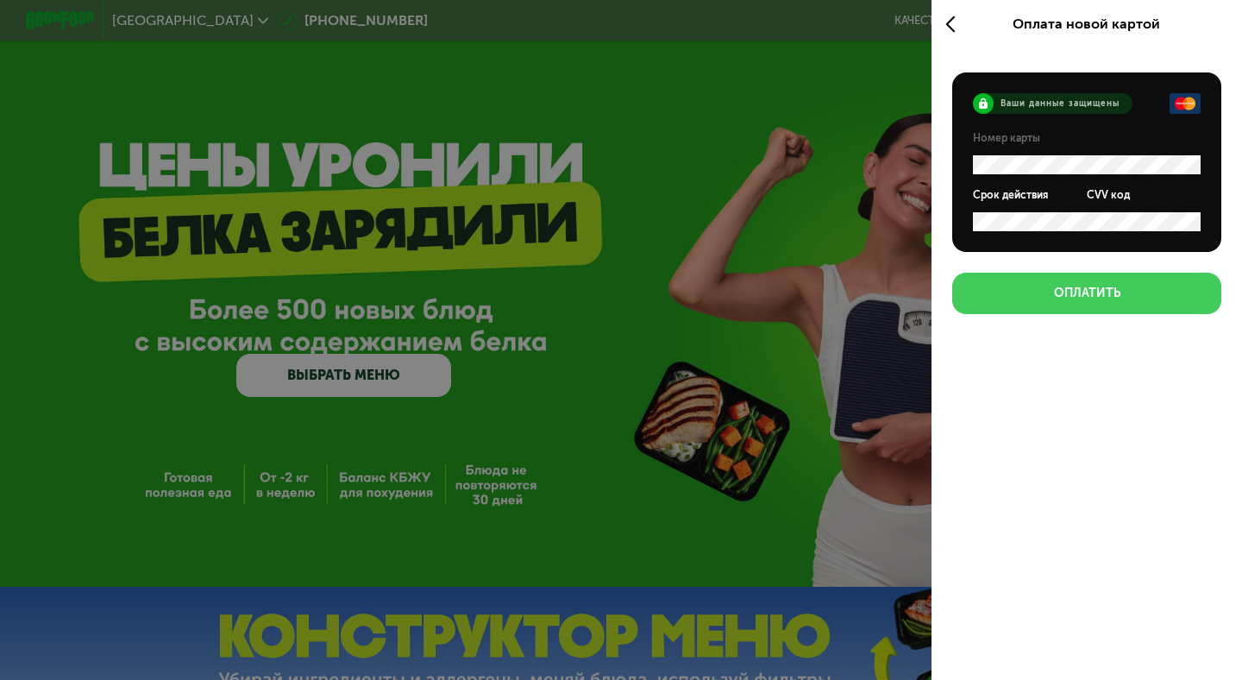
click at [1056, 291] on div "Оплатить" at bounding box center [1087, 293] width 66 height 17
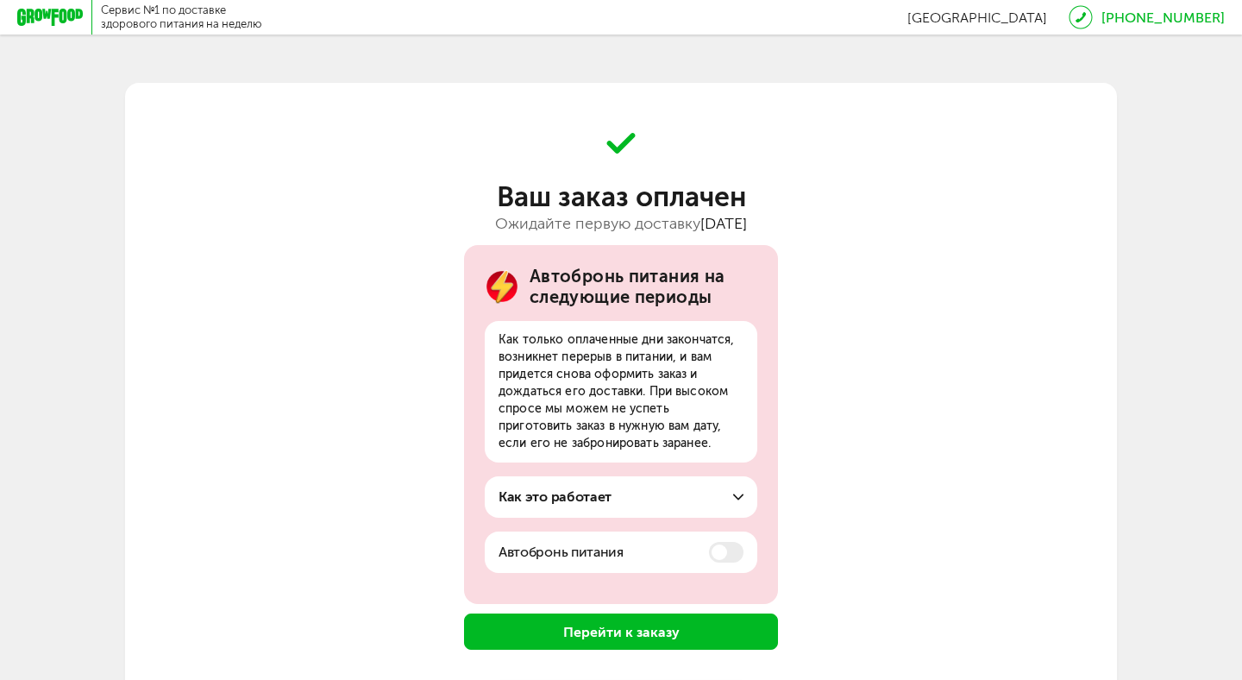
click at [652, 637] on button "Перейти к заказу" at bounding box center [621, 631] width 314 height 36
